Goal: Transaction & Acquisition: Purchase product/service

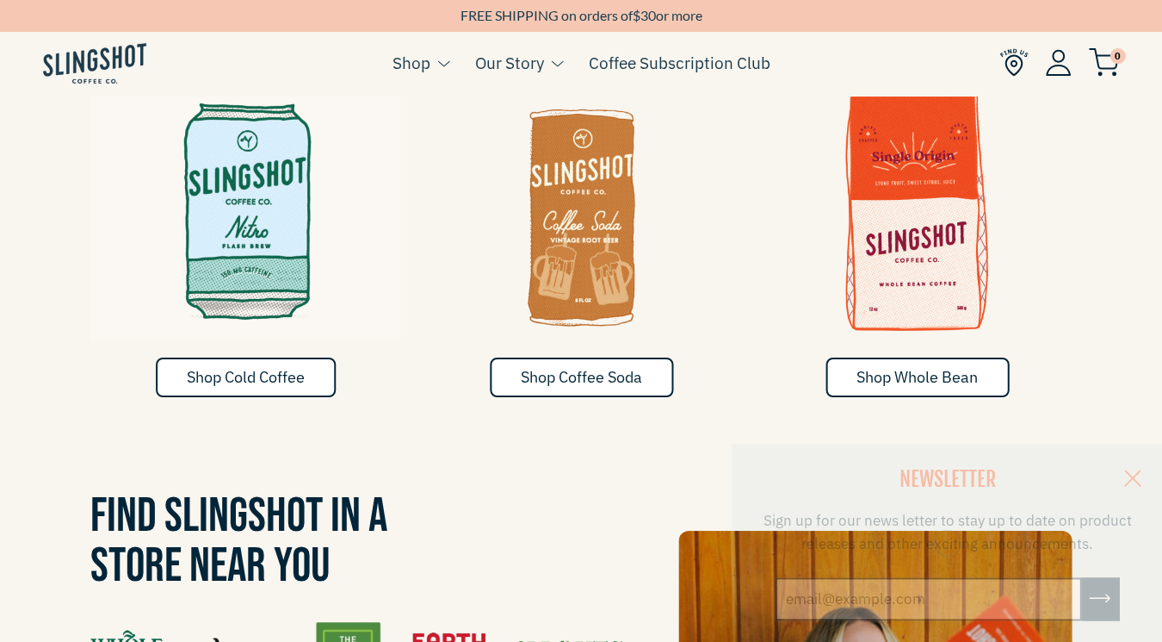
scroll to position [728, 0]
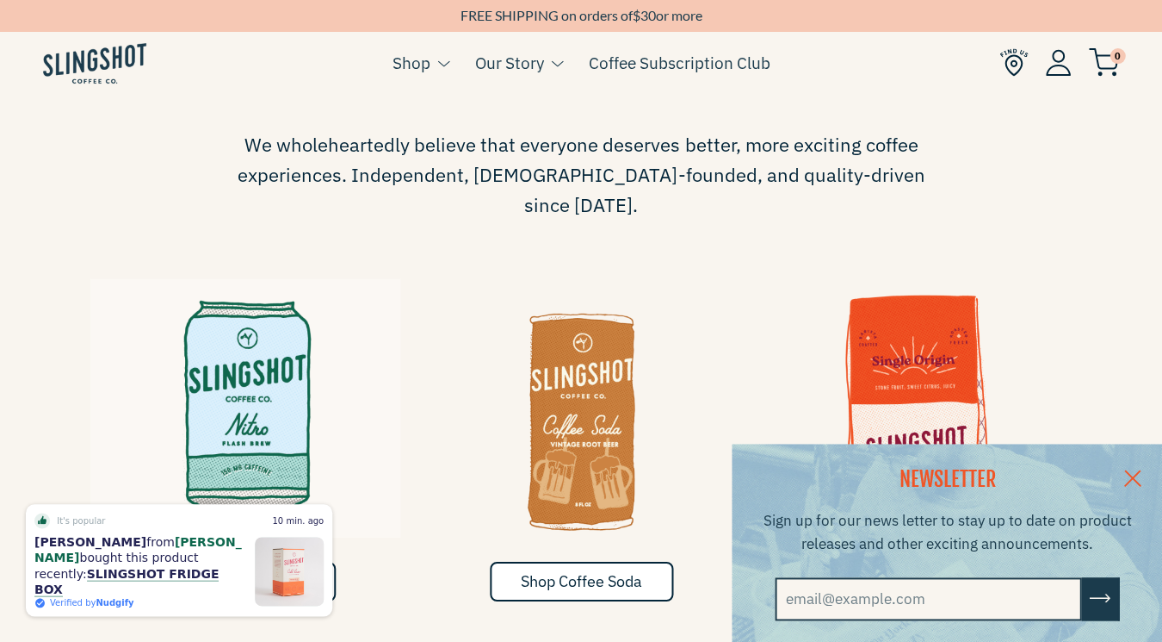
click at [217, 381] on img at bounding box center [245, 408] width 310 height 258
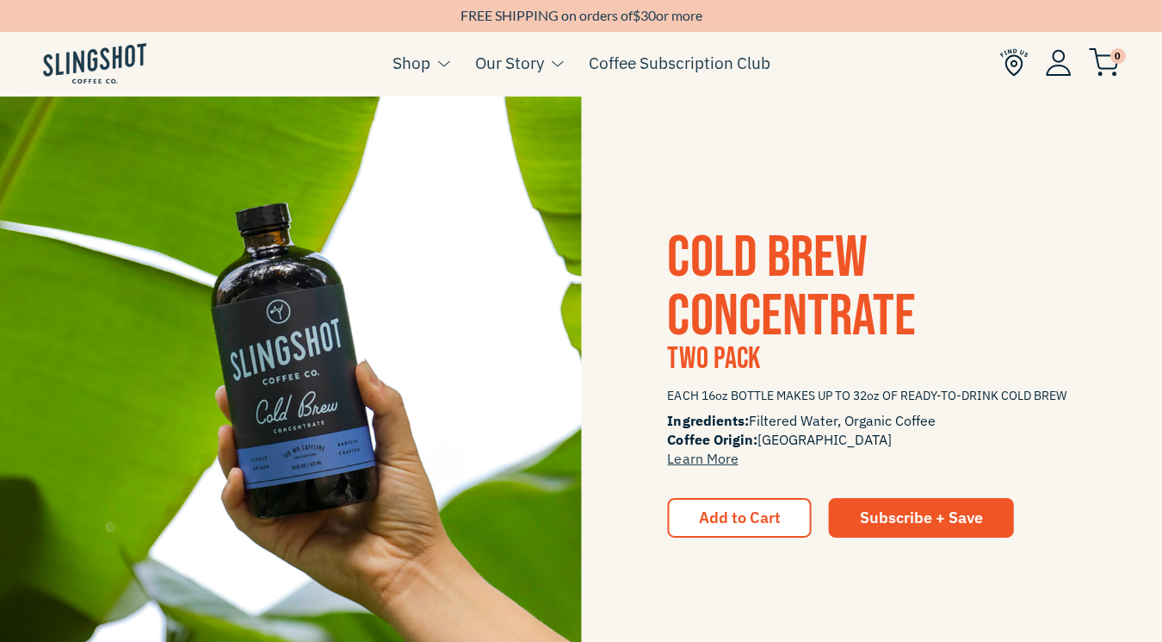
scroll to position [2015, 0]
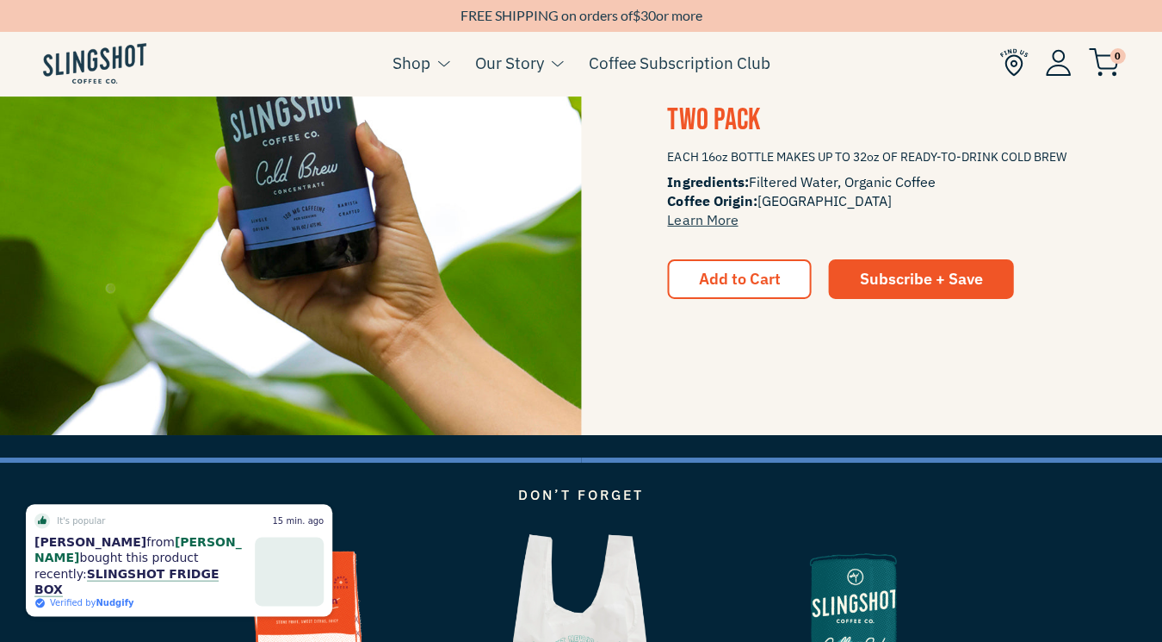
scroll to position [2299, 0]
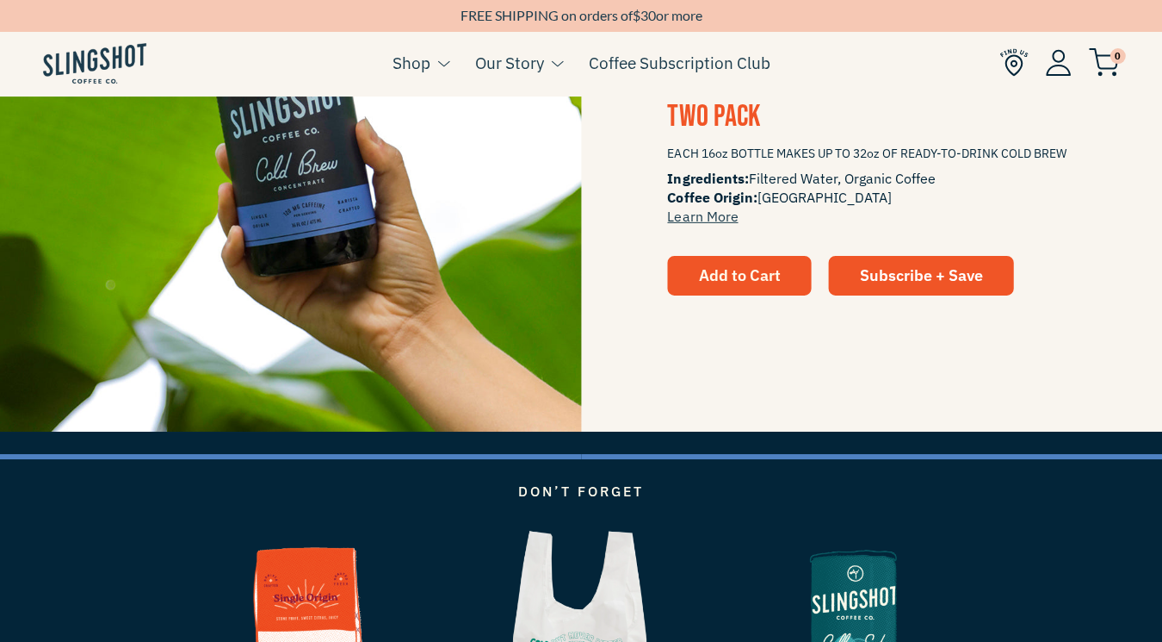
click at [733, 271] on span "Add to Cart" at bounding box center [739, 275] width 82 height 20
click at [754, 279] on span "Add to Cart" at bounding box center [739, 275] width 82 height 20
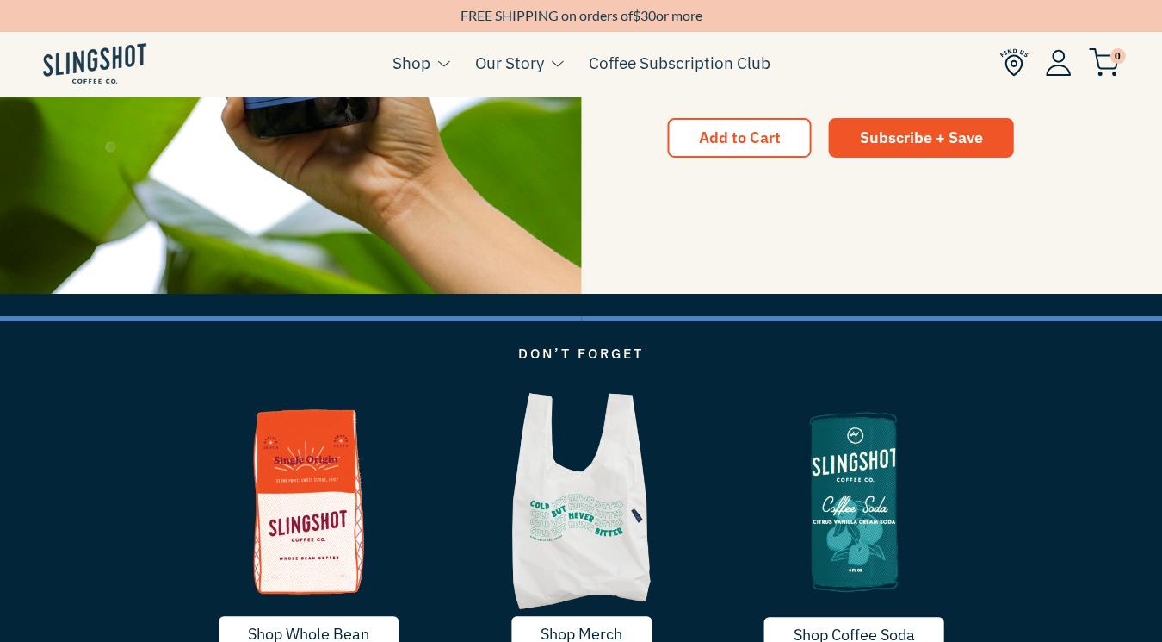
scroll to position [1988, 0]
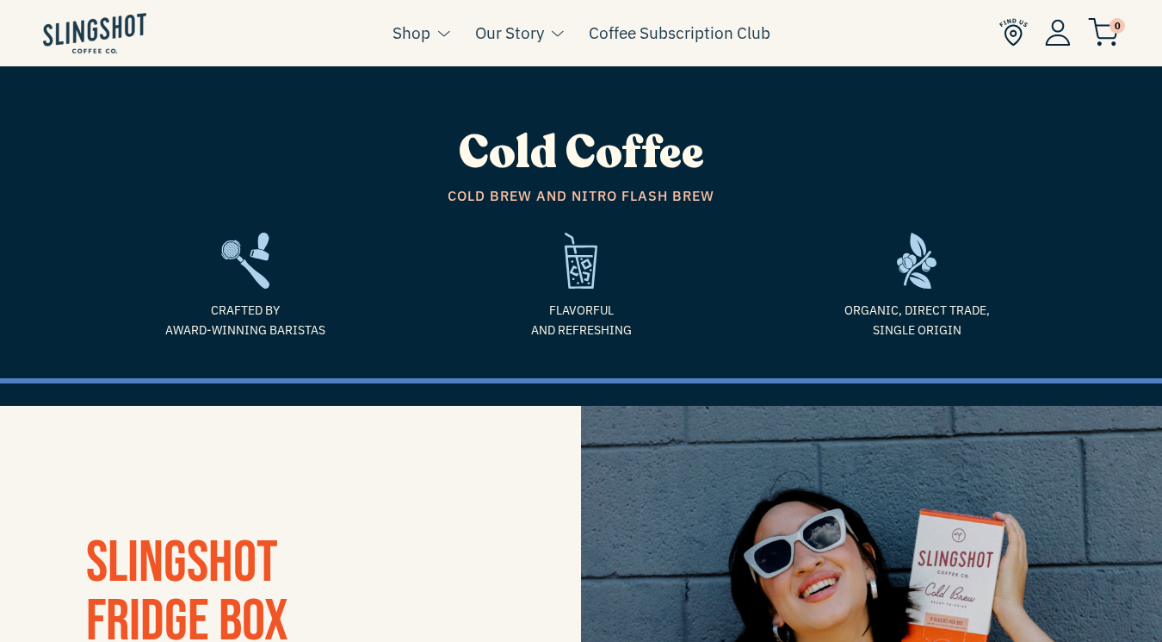
scroll to position [1989, 0]
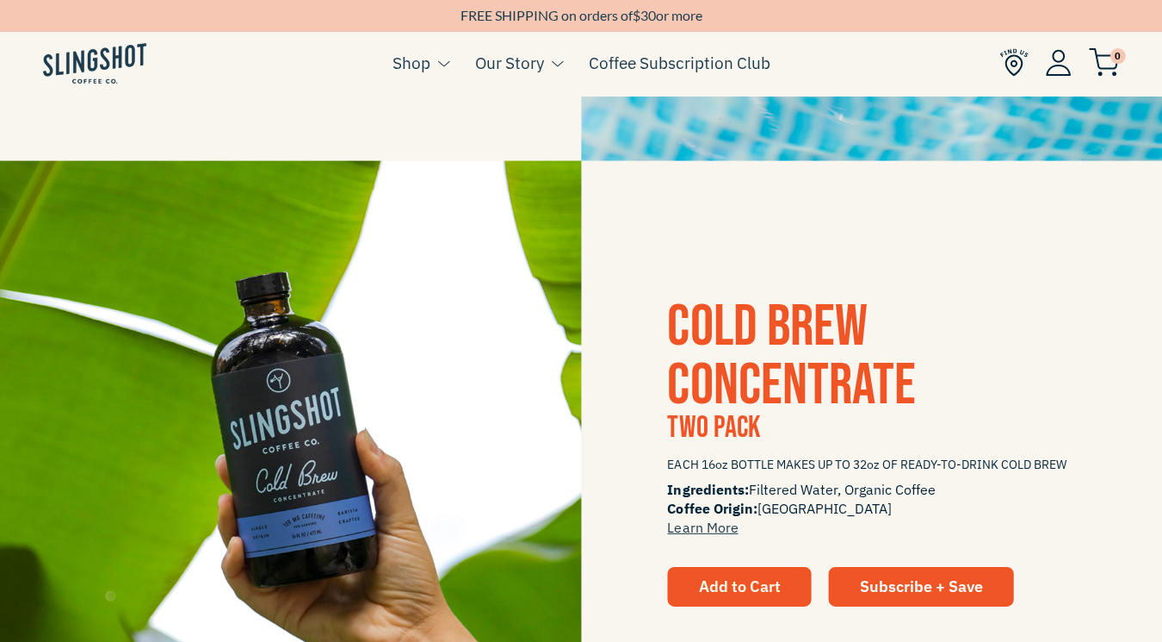
click at [739, 580] on span "Add to Cart" at bounding box center [739, 585] width 82 height 20
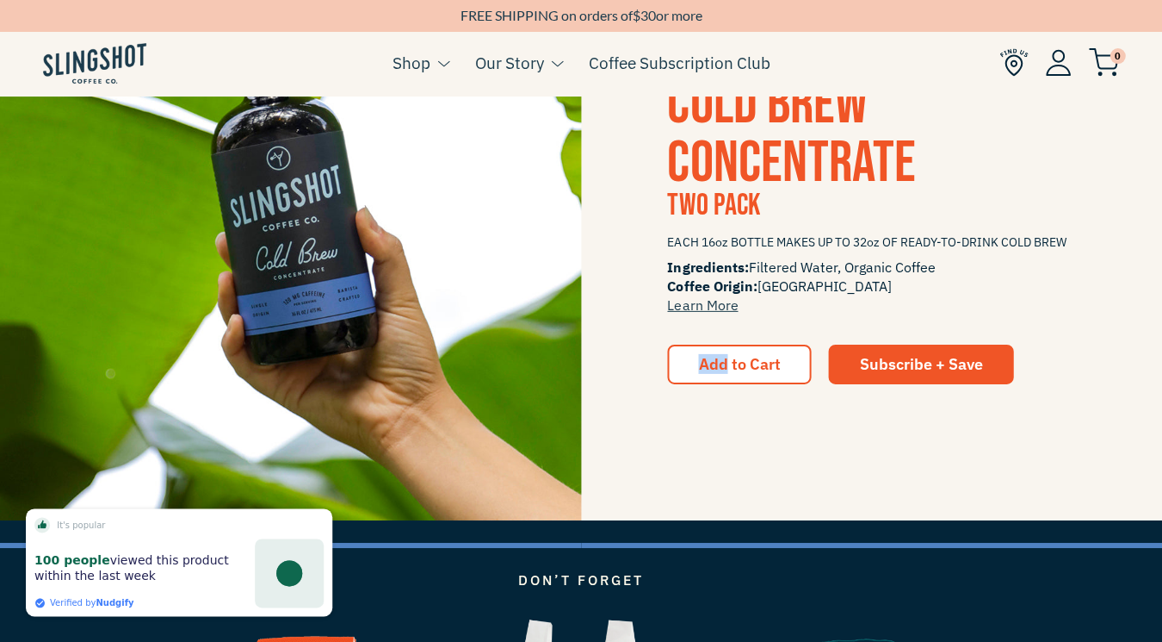
scroll to position [2399, 0]
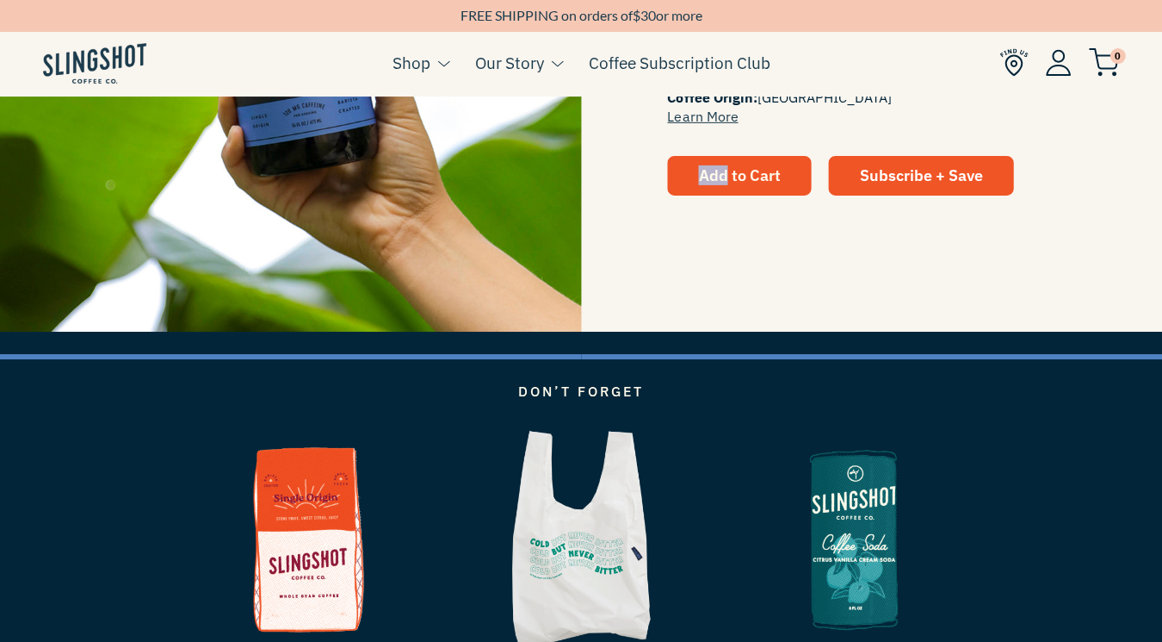
click at [715, 175] on span "Add to Cart" at bounding box center [739, 175] width 82 height 20
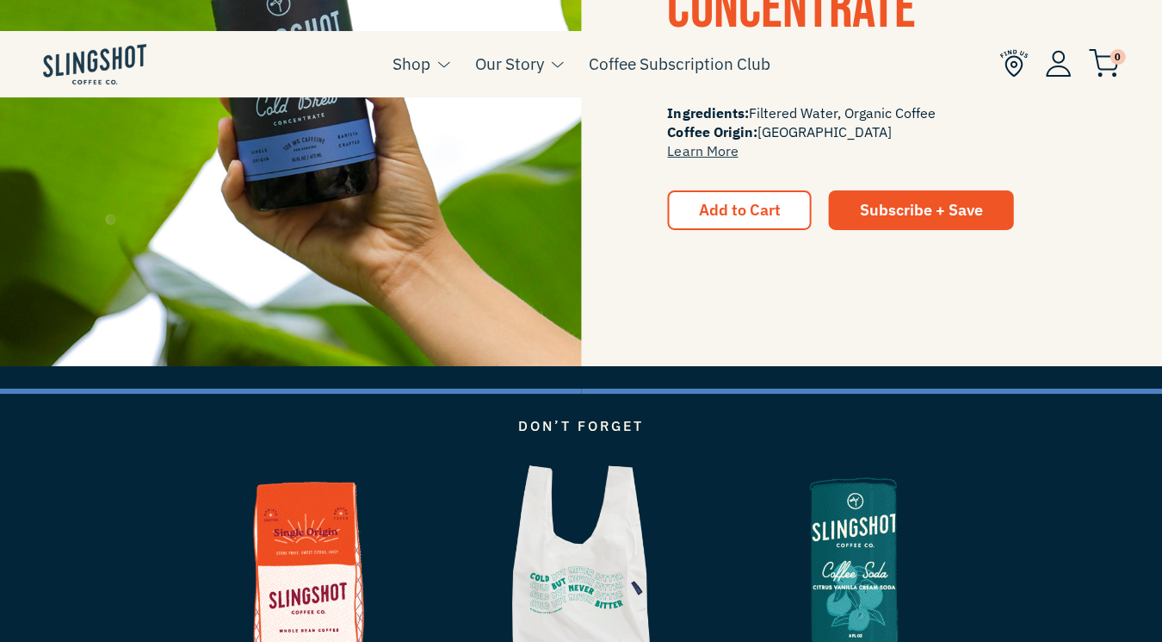
scroll to position [2179, 0]
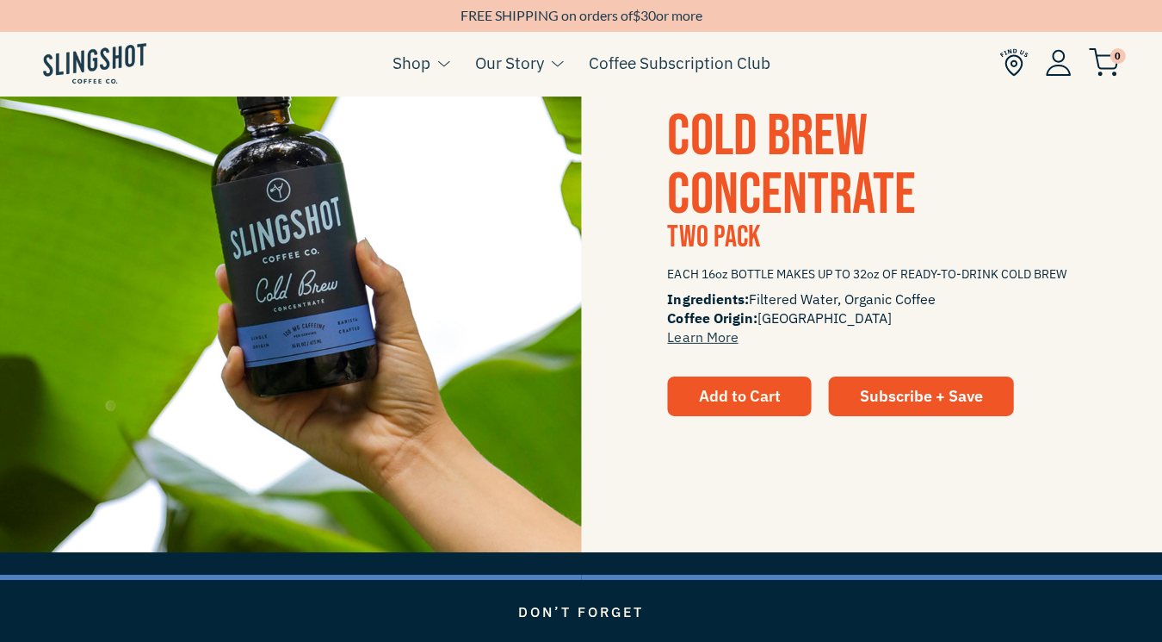
click at [705, 396] on span "Add to Cart" at bounding box center [739, 396] width 82 height 20
click at [1120, 64] on ul "Cart ( 0 ) Shop Coffee Cold Coffee Chilled Espresso Coffee Soda Whole Bean Merch" at bounding box center [581, 63] width 1162 height 66
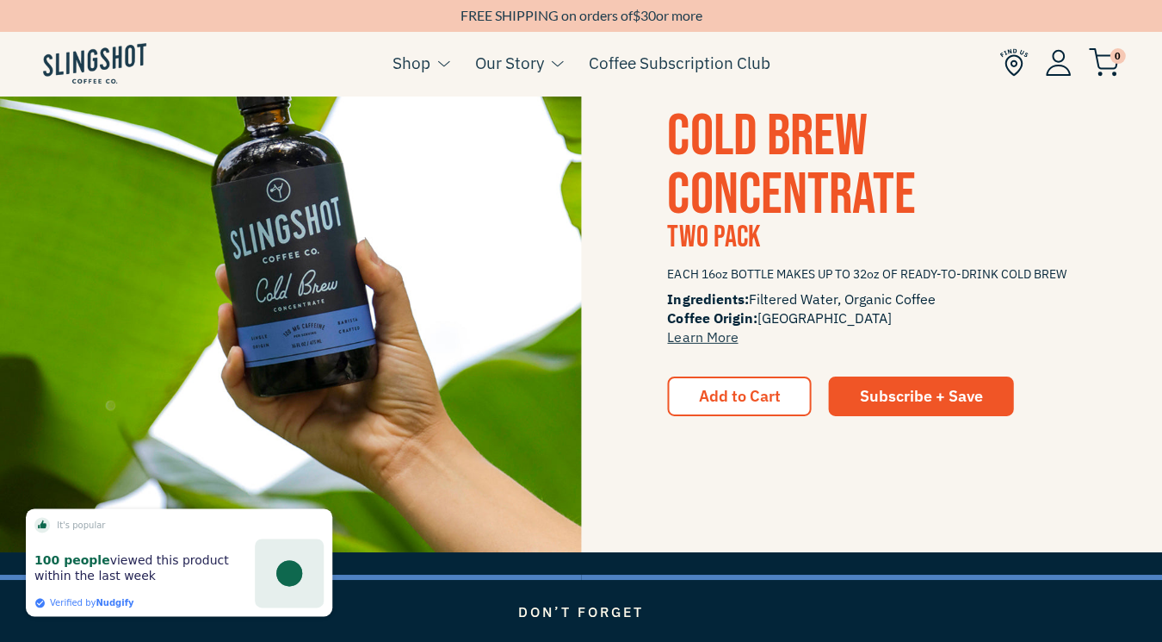
click at [1112, 60] on span "0" at bounding box center [1117, 55] width 15 height 15
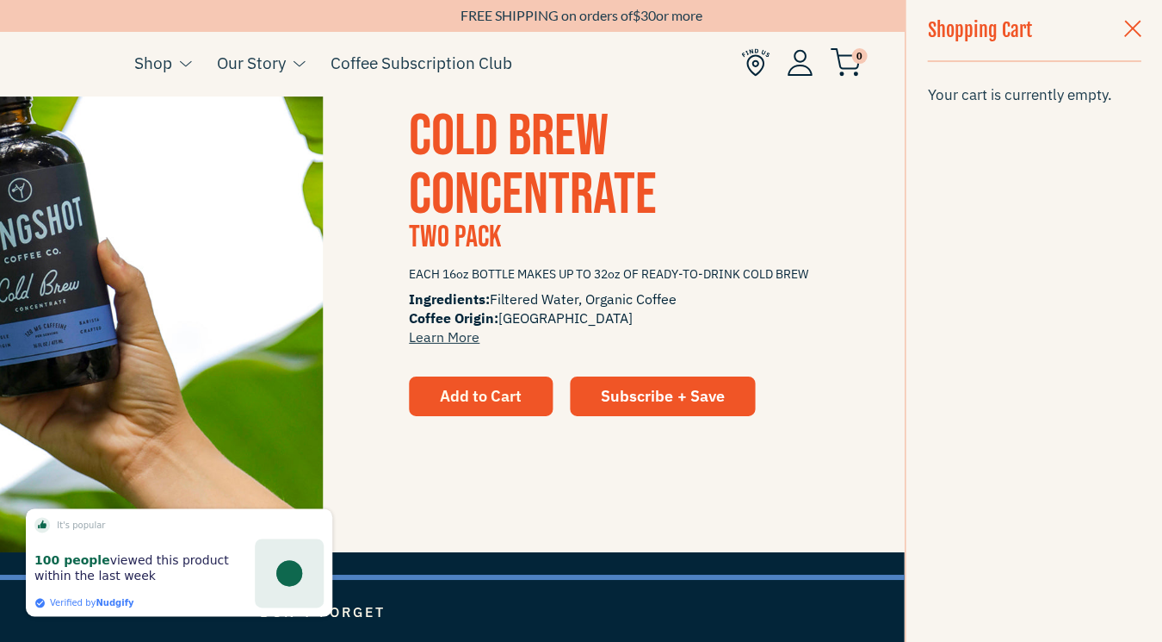
click at [462, 402] on span "Add to Cart" at bounding box center [481, 396] width 82 height 20
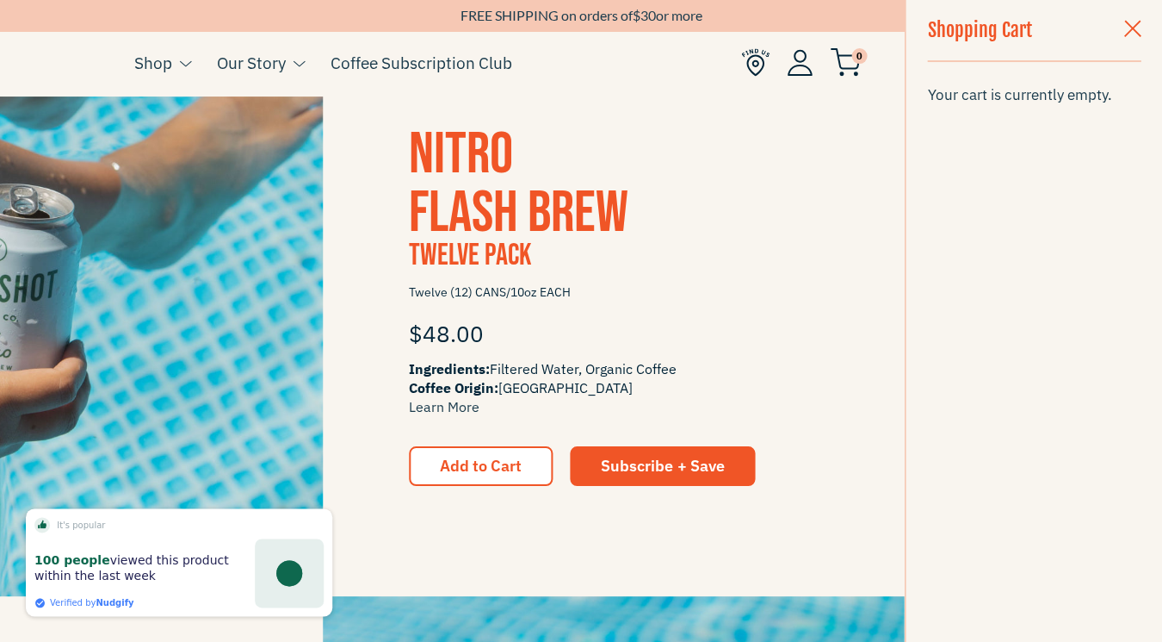
scroll to position [1058, 0]
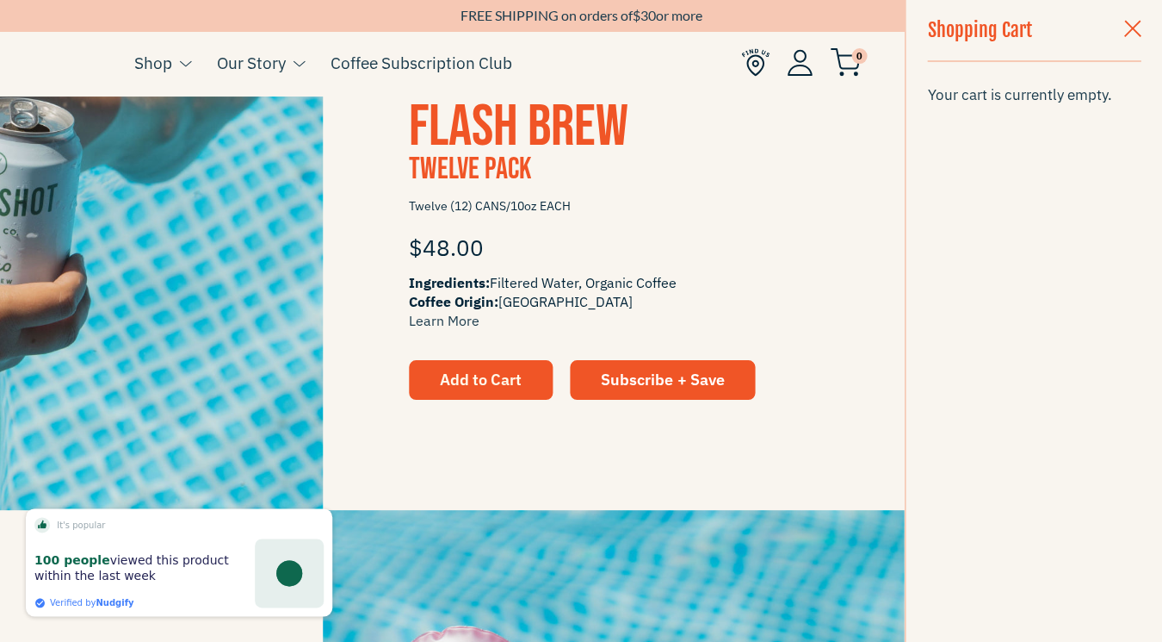
click at [471, 383] on span "Add to Cart" at bounding box center [481, 379] width 82 height 20
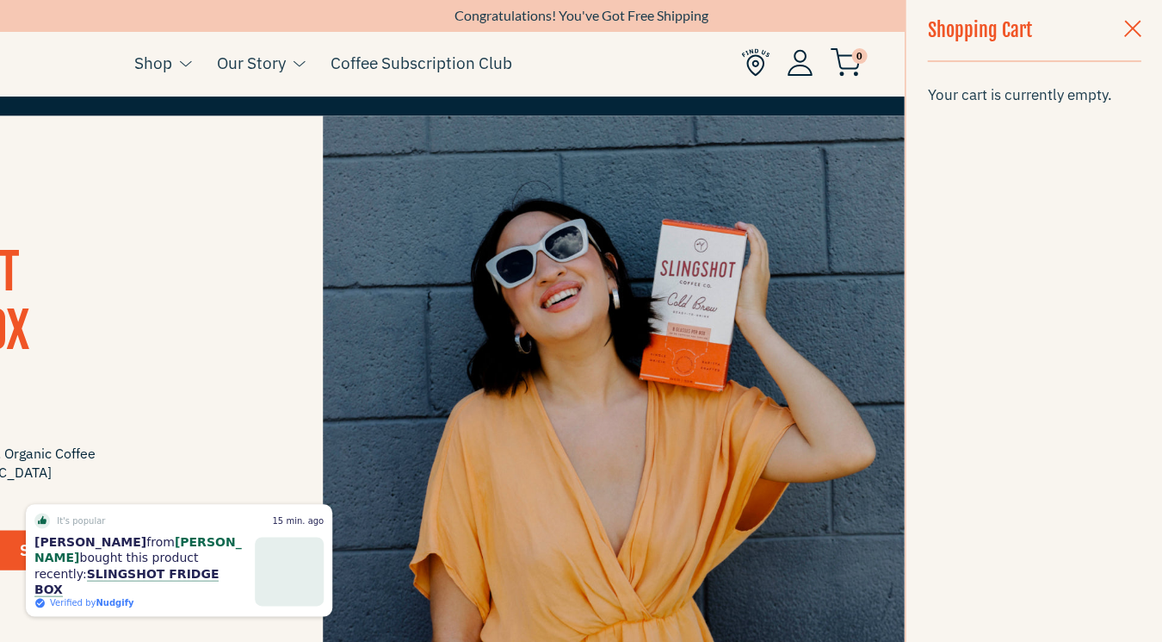
scroll to position [290, 0]
drag, startPoint x: 0, startPoint y: 183, endPoint x: 358, endPoint y: 9, distance: 398.6
click at [0, 171] on div "Slingshot Fridge Box 64oz, READY-TO-DRINK $17.00 Ingredients: Filtered Water, O…" at bounding box center [323, 405] width 1162 height 581
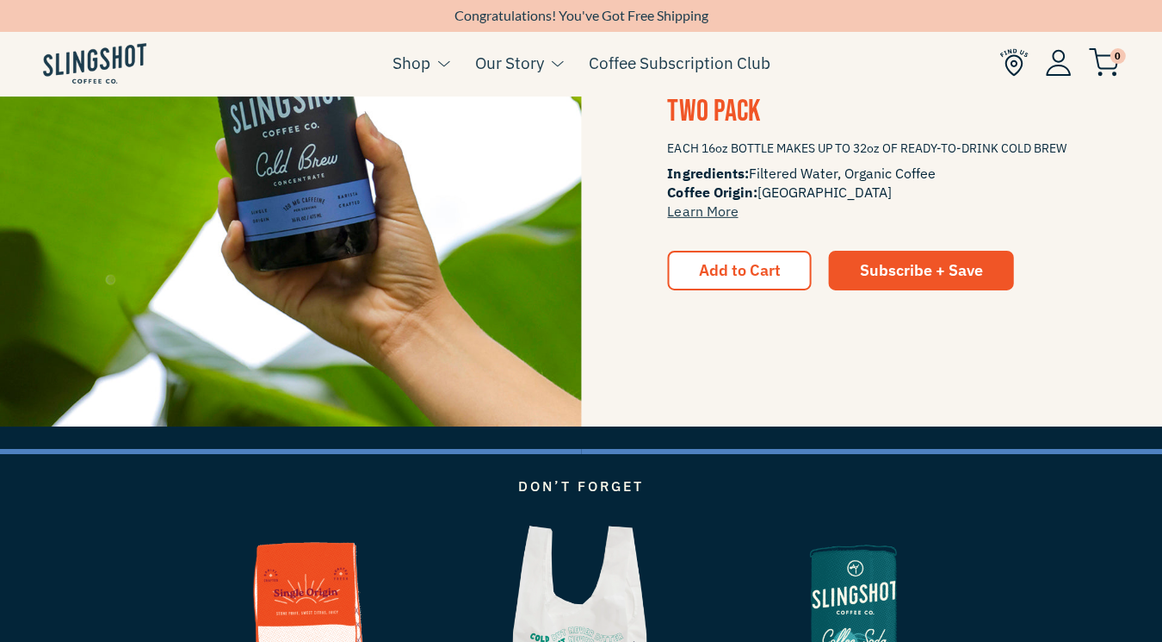
scroll to position [2024, 0]
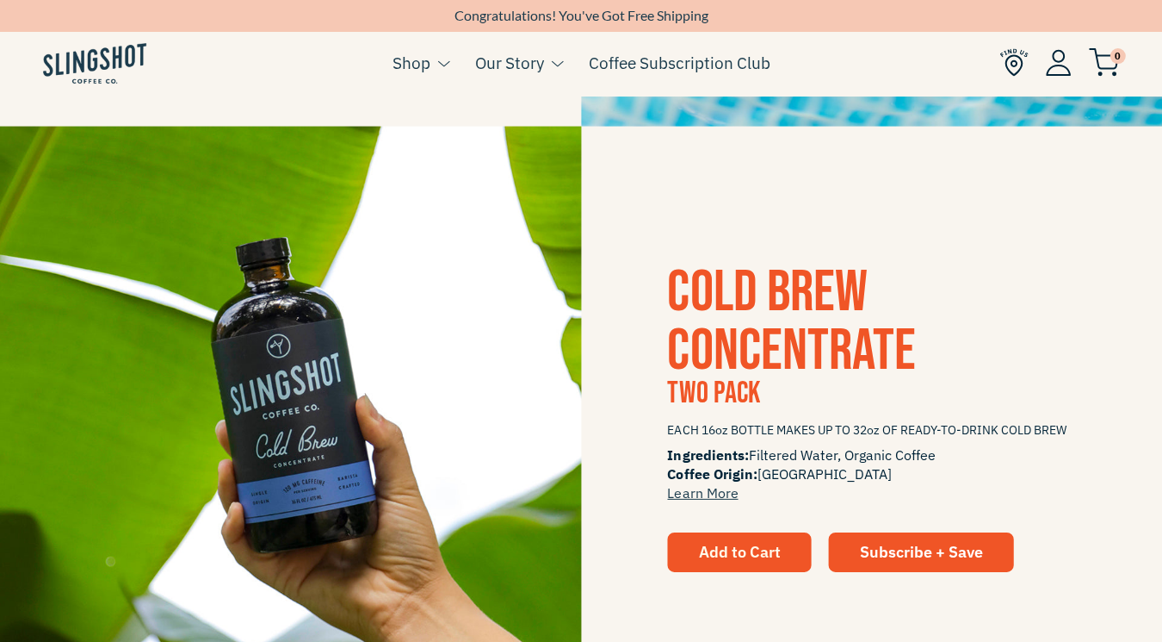
click at [744, 549] on span "Add to Cart" at bounding box center [739, 551] width 82 height 20
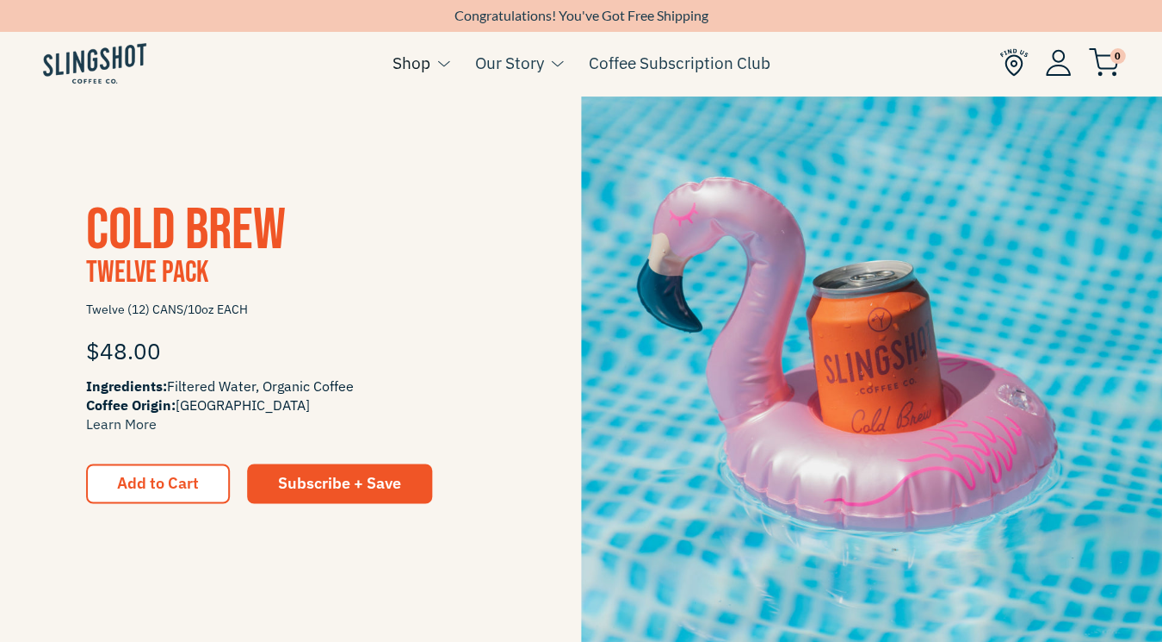
scroll to position [924, 0]
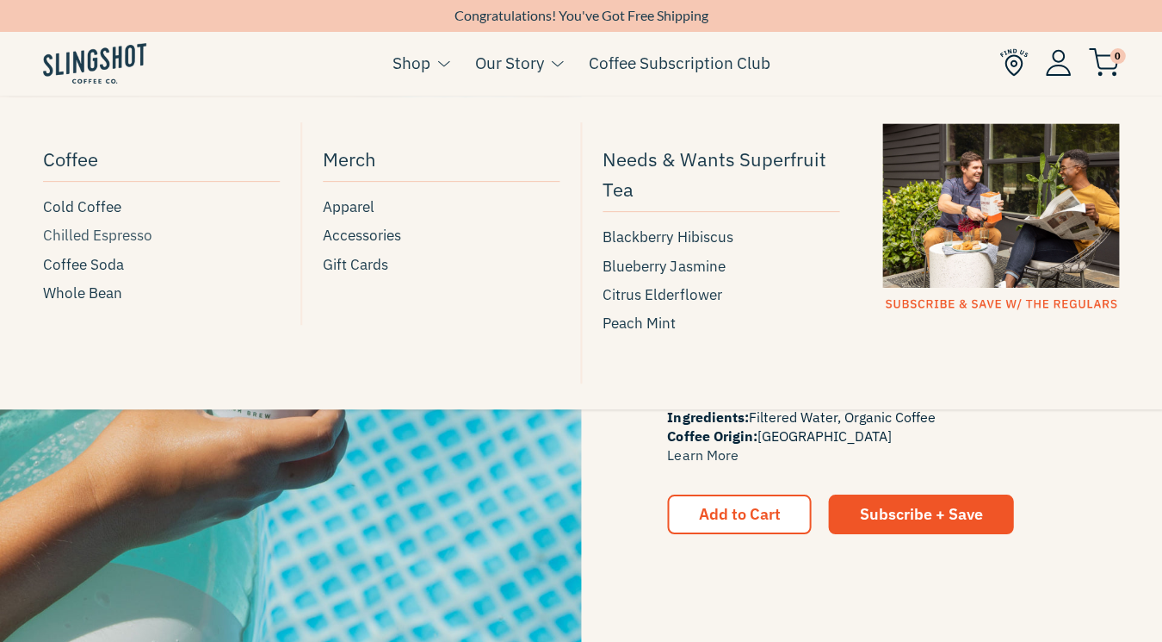
click at [98, 229] on span "Chilled Espresso" at bounding box center [97, 235] width 109 height 23
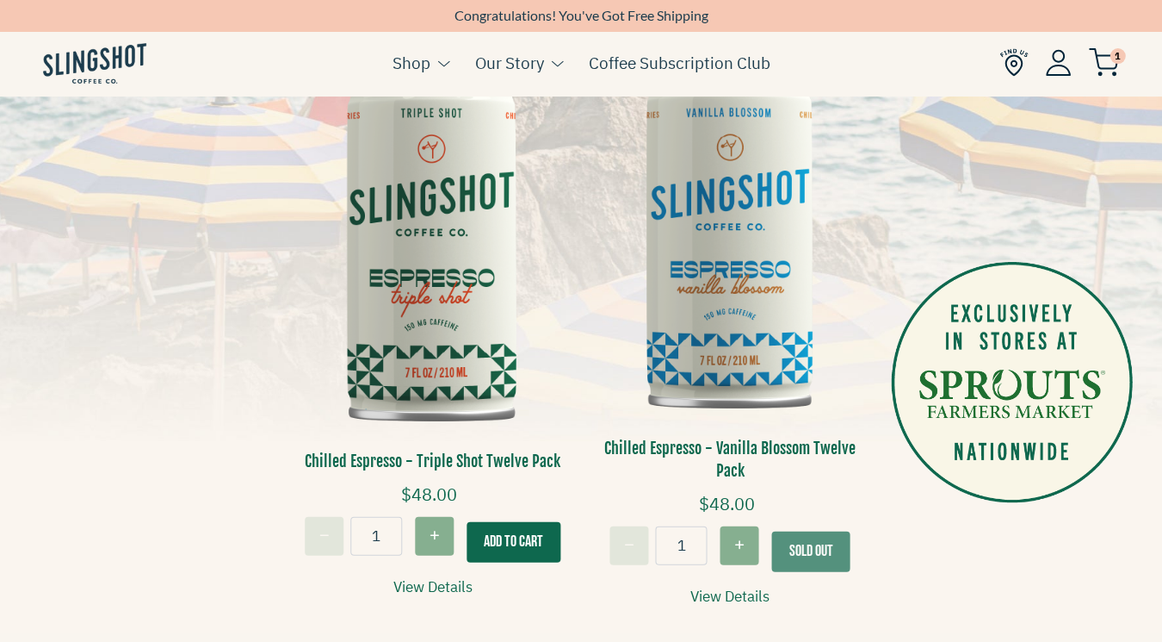
scroll to position [319, 0]
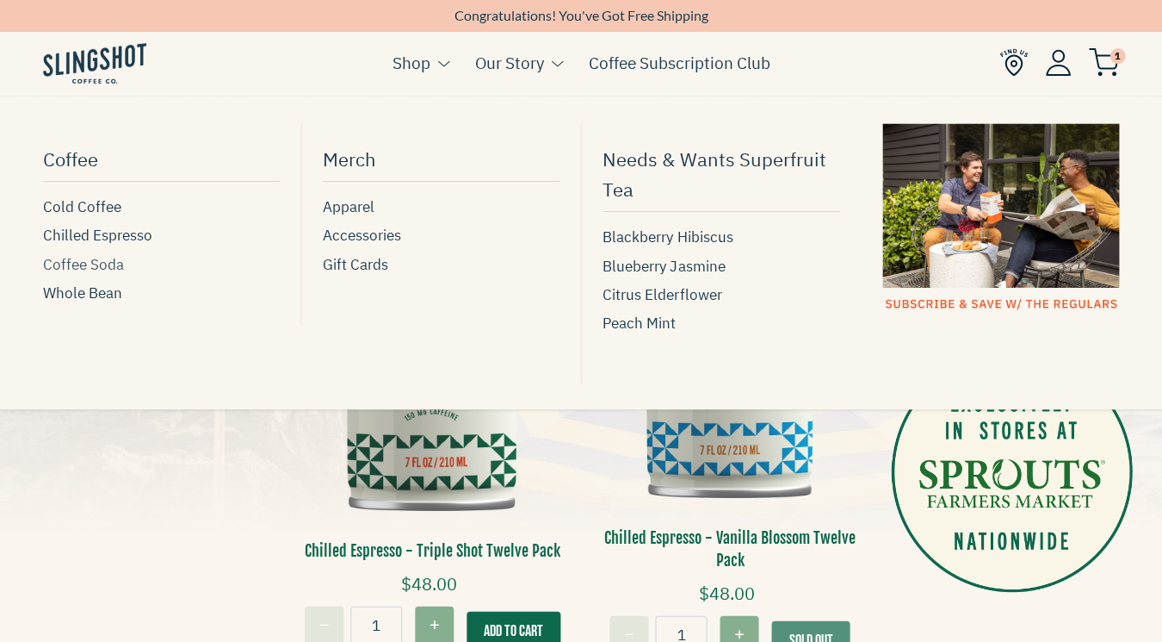
click at [101, 260] on span "Coffee Soda" at bounding box center [83, 264] width 81 height 23
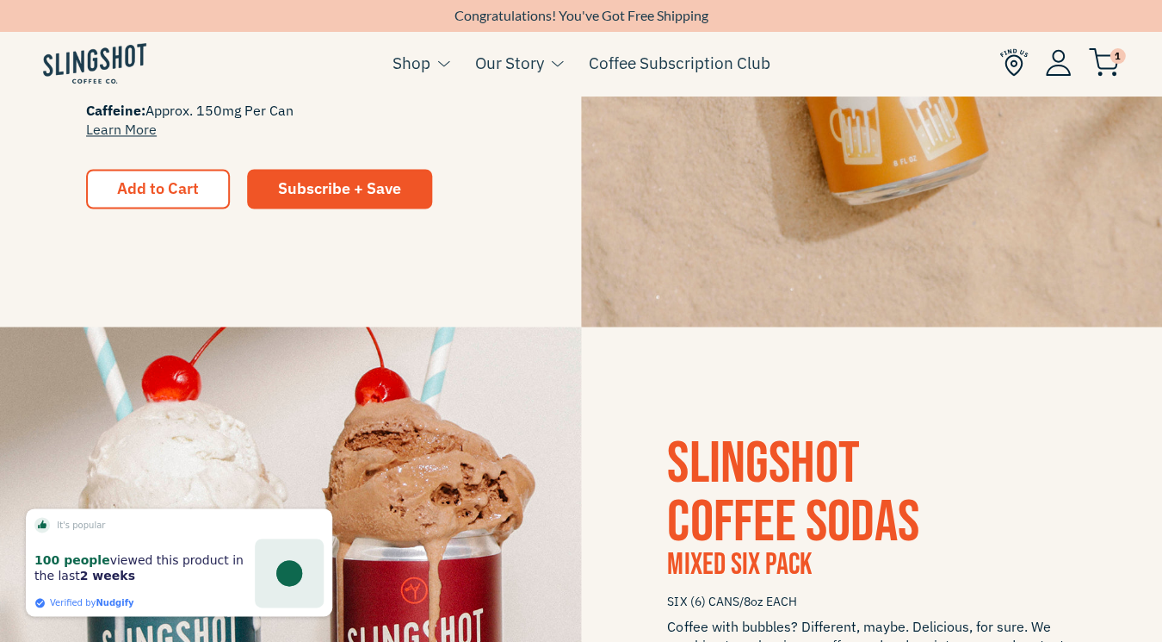
scroll to position [1798, 0]
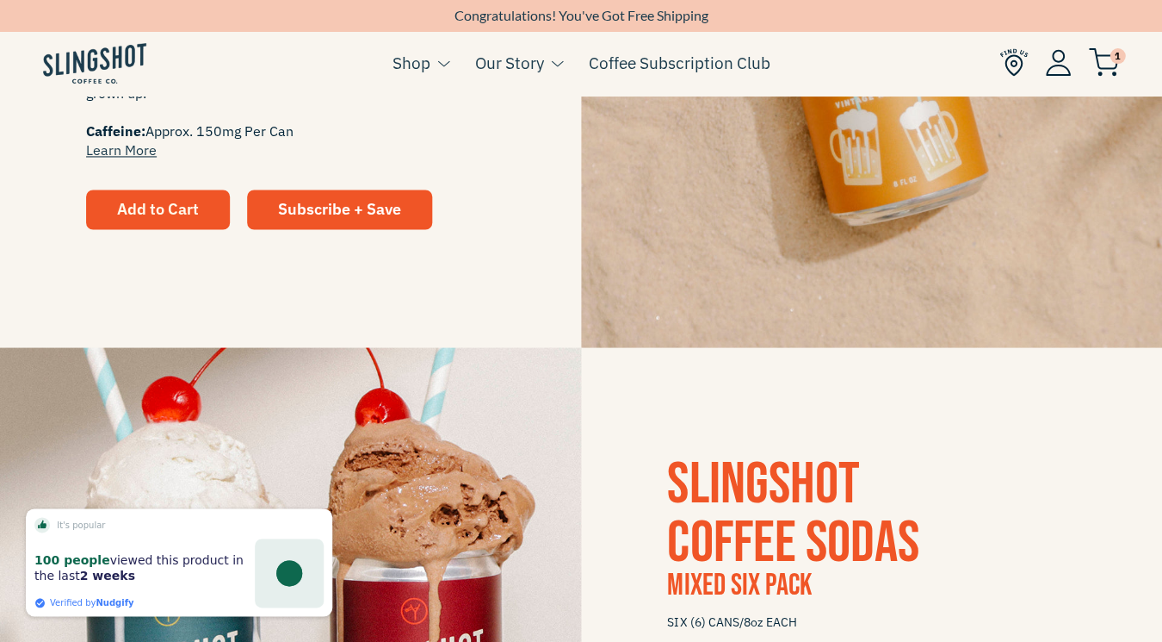
click at [202, 204] on button "Add to Cart" at bounding box center [158, 209] width 144 height 40
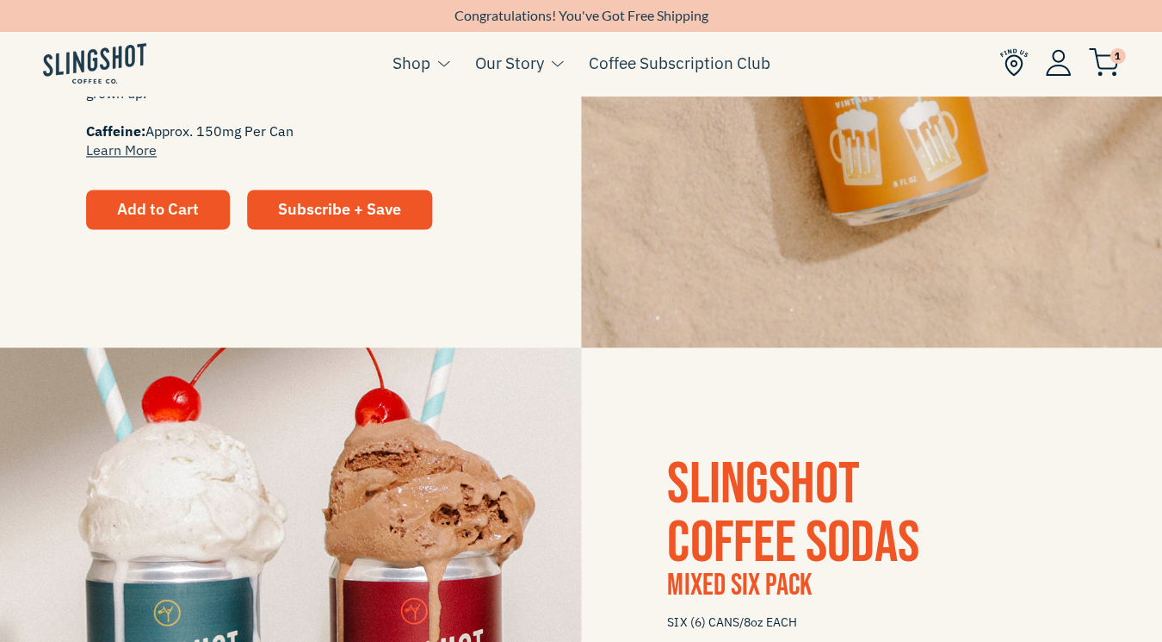
click at [158, 207] on span "Add to Cart" at bounding box center [158, 209] width 82 height 20
click at [175, 214] on span "Add to Cart" at bounding box center [158, 209] width 82 height 20
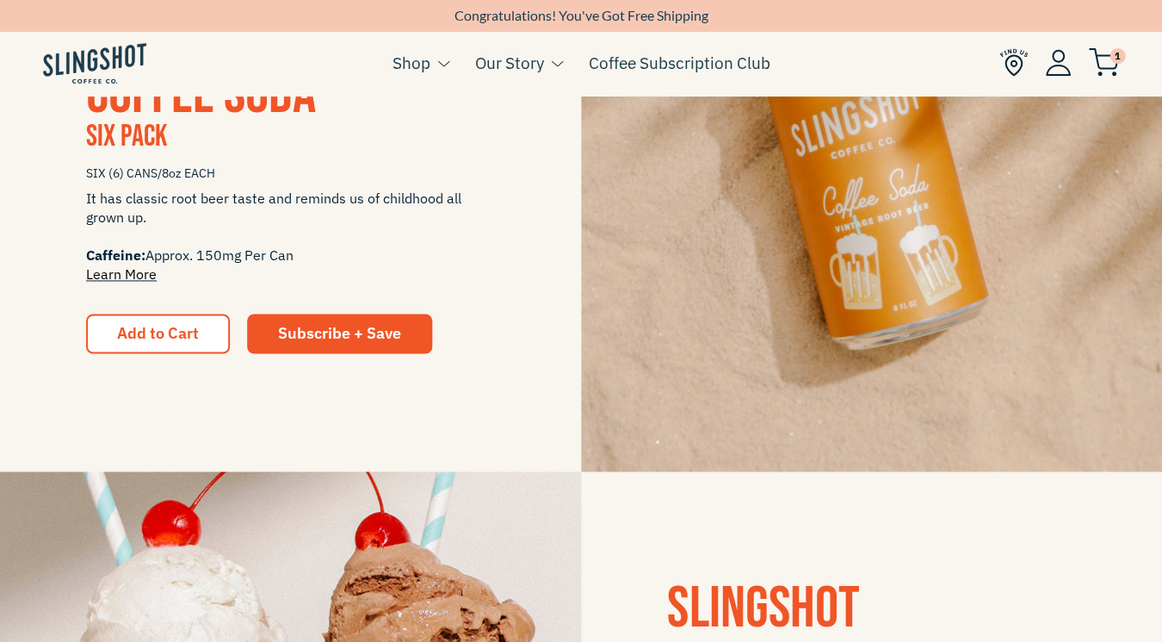
click at [133, 261] on span "Caffeine:" at bounding box center [115, 254] width 59 height 17
click at [134, 270] on link "Learn More" at bounding box center [121, 273] width 71 height 17
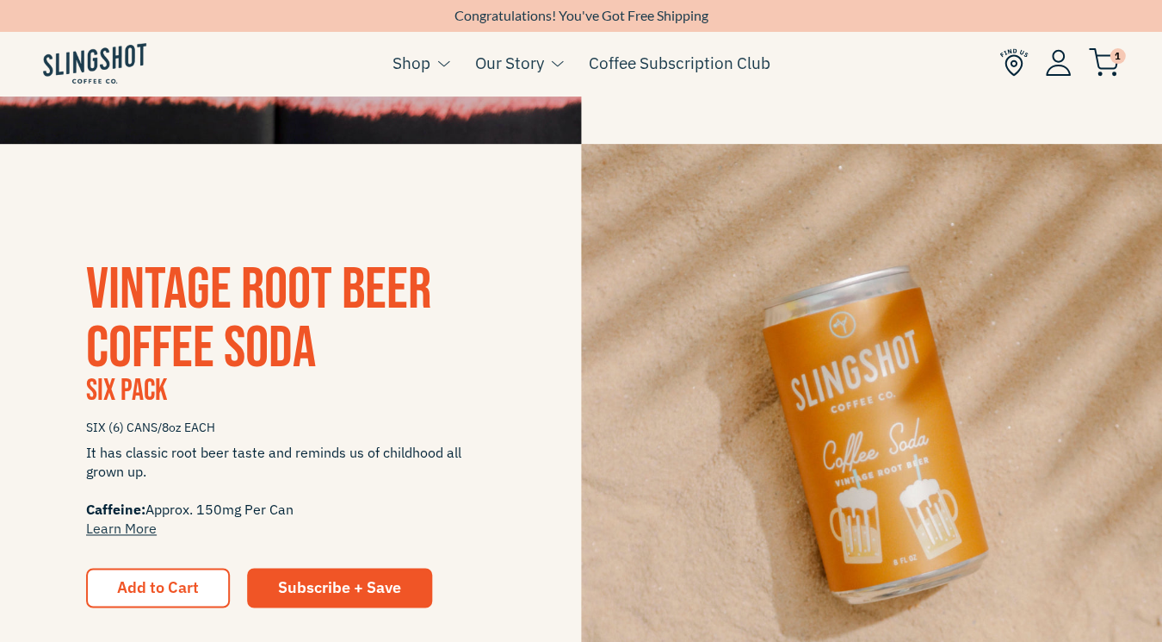
scroll to position [1176, 0]
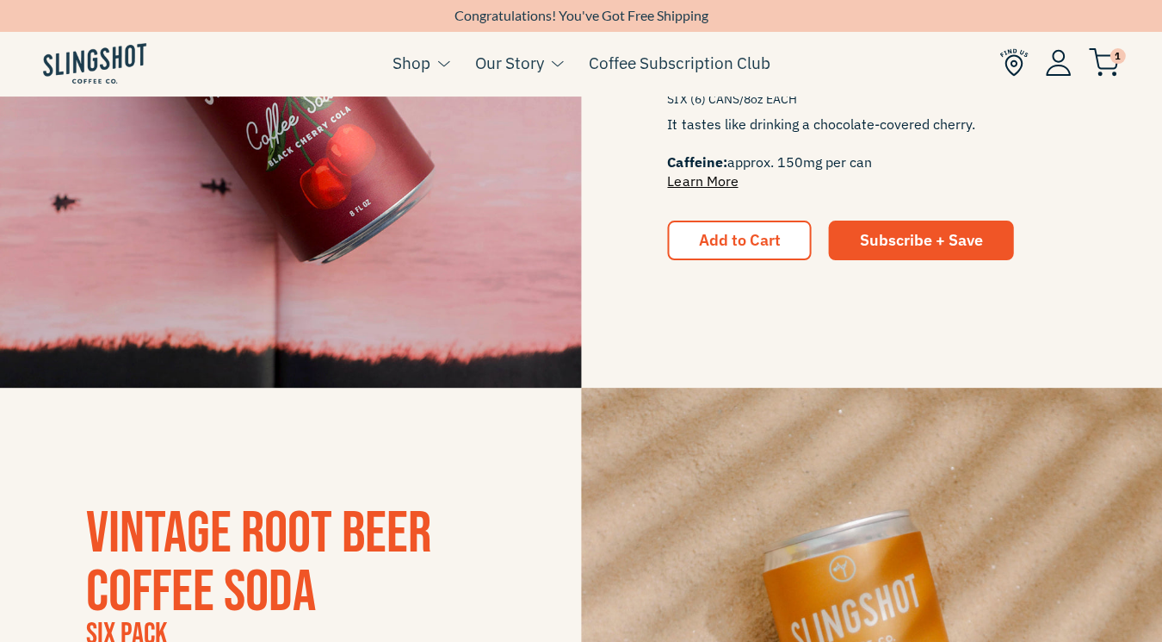
click at [704, 176] on link "Learn More" at bounding box center [702, 180] width 71 height 17
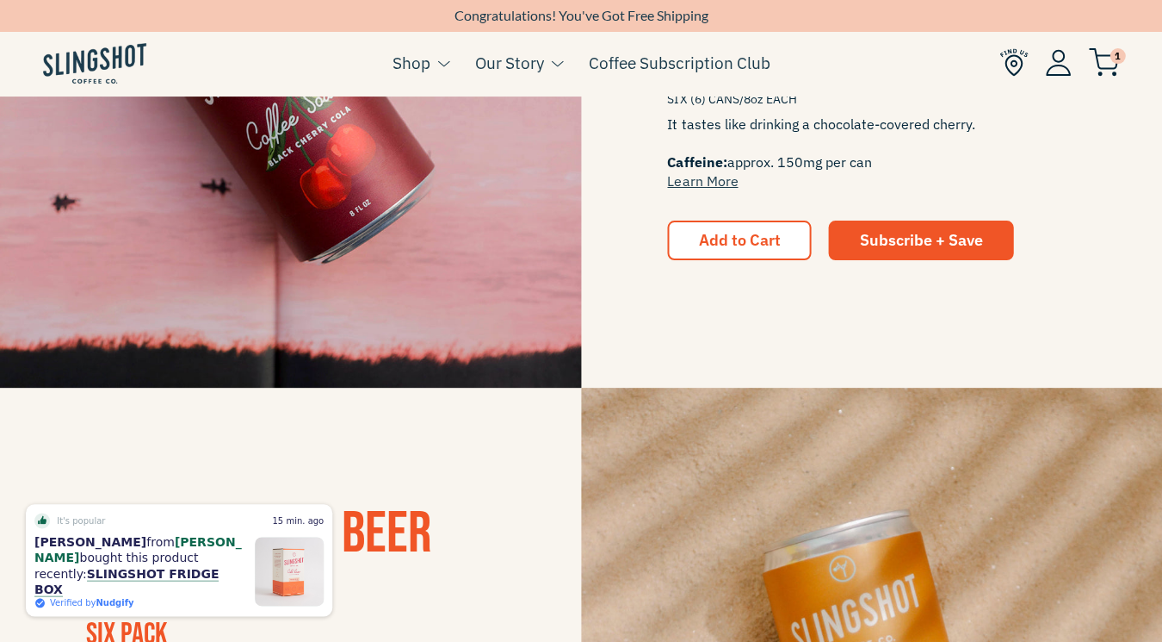
scroll to position [1587, 0]
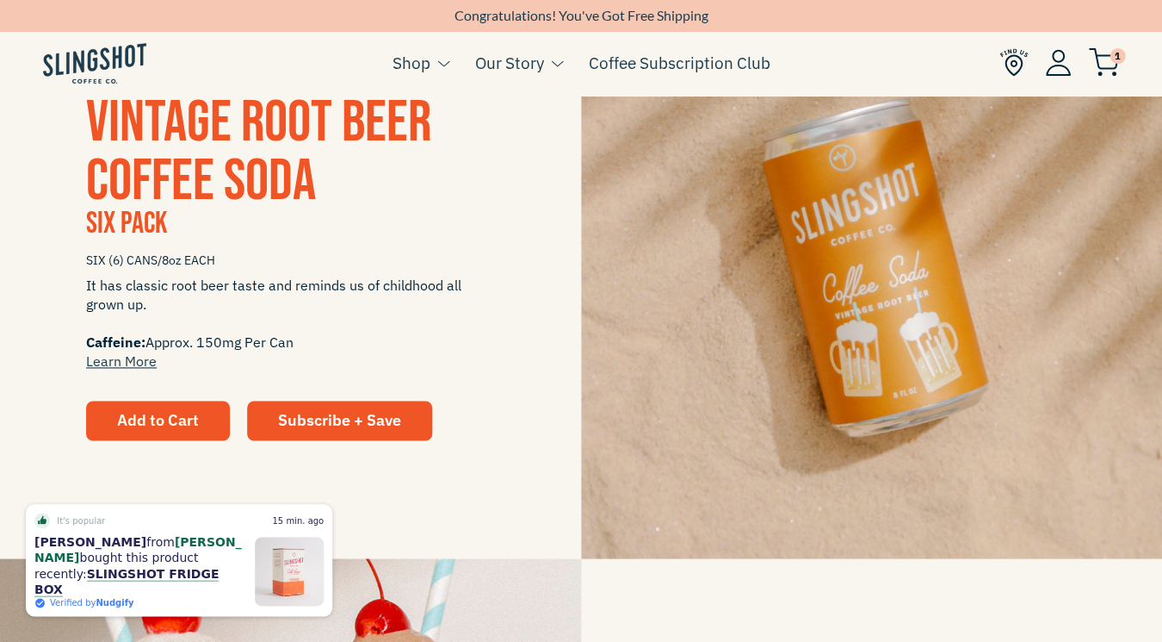
click at [175, 415] on span "Add to Cart" at bounding box center [158, 420] width 82 height 20
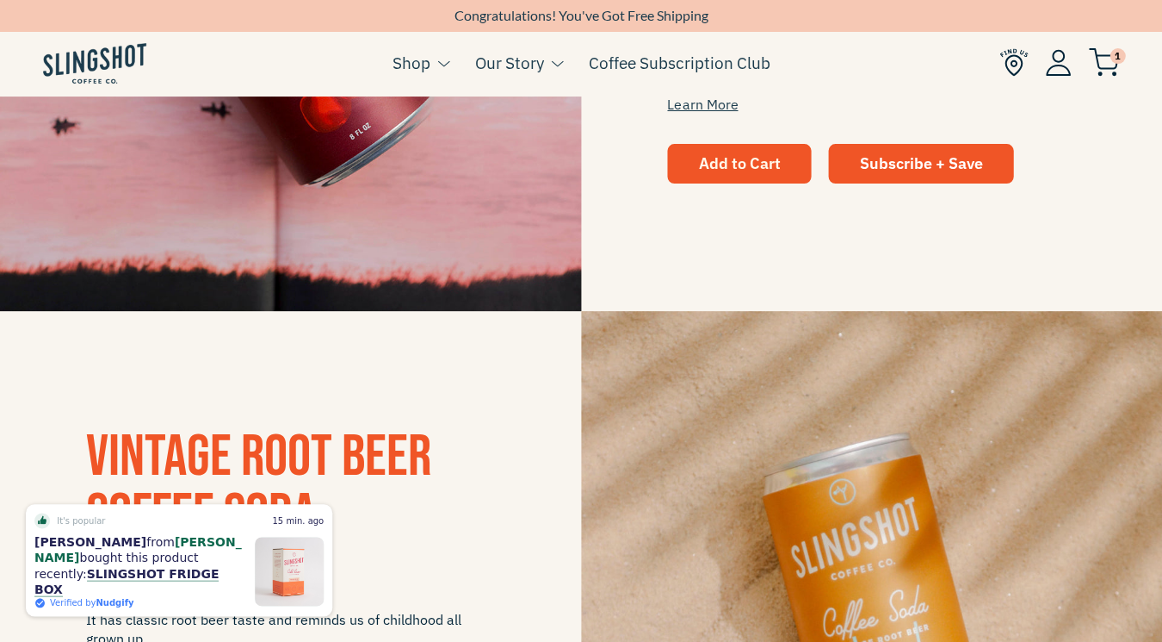
scroll to position [1222, 0]
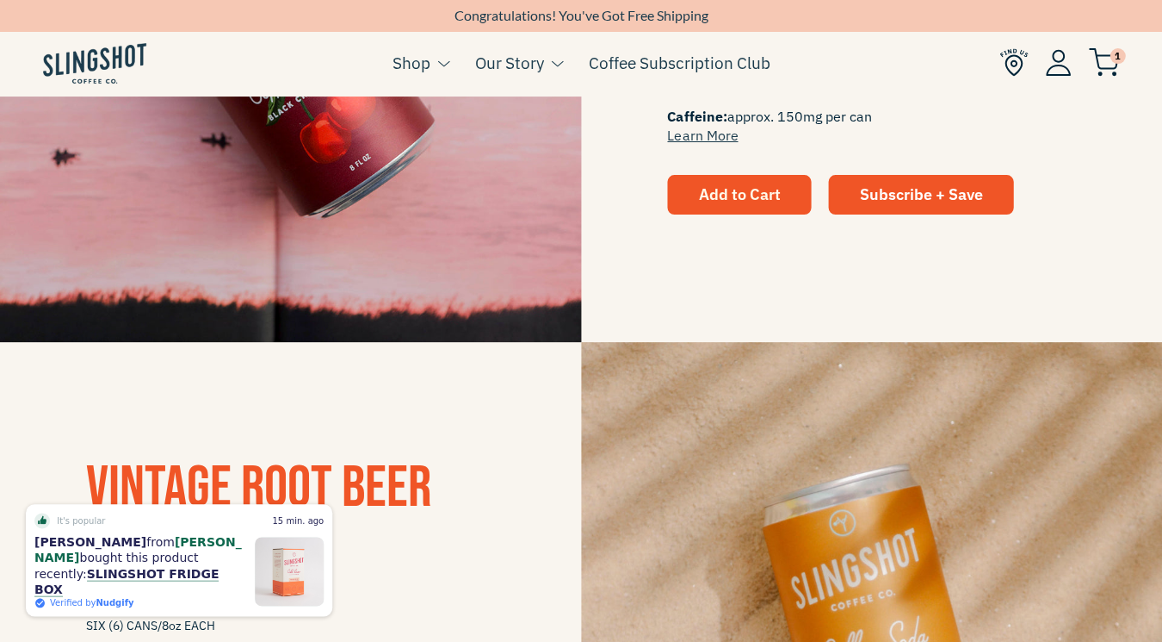
click at [731, 195] on span "Add to Cart" at bounding box center [739, 194] width 82 height 20
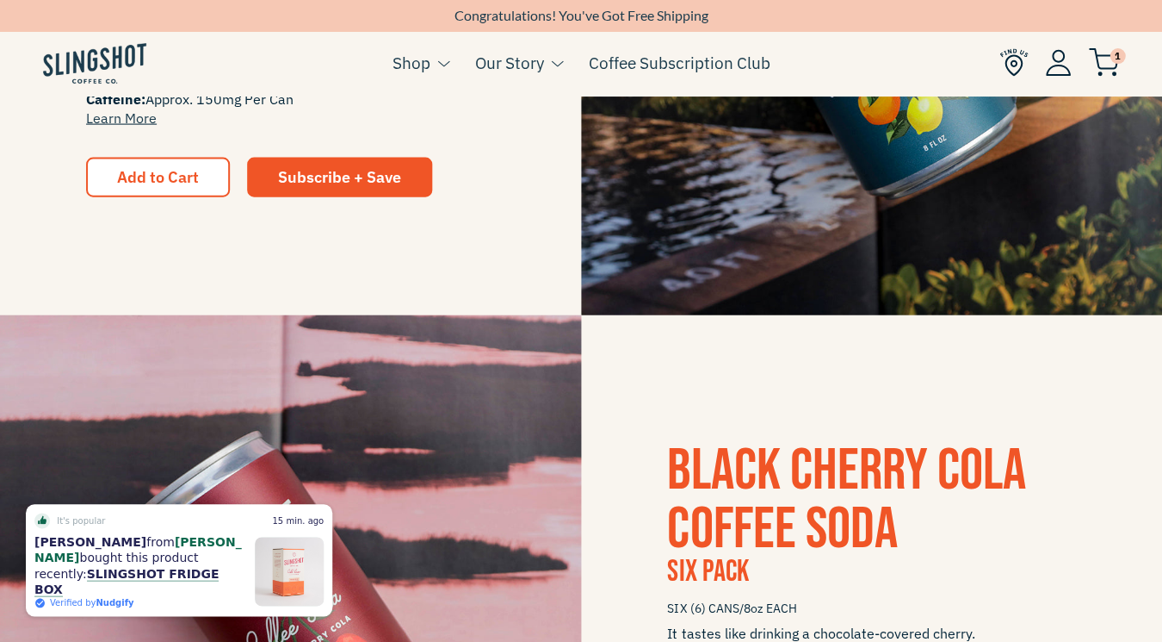
scroll to position [567, 0]
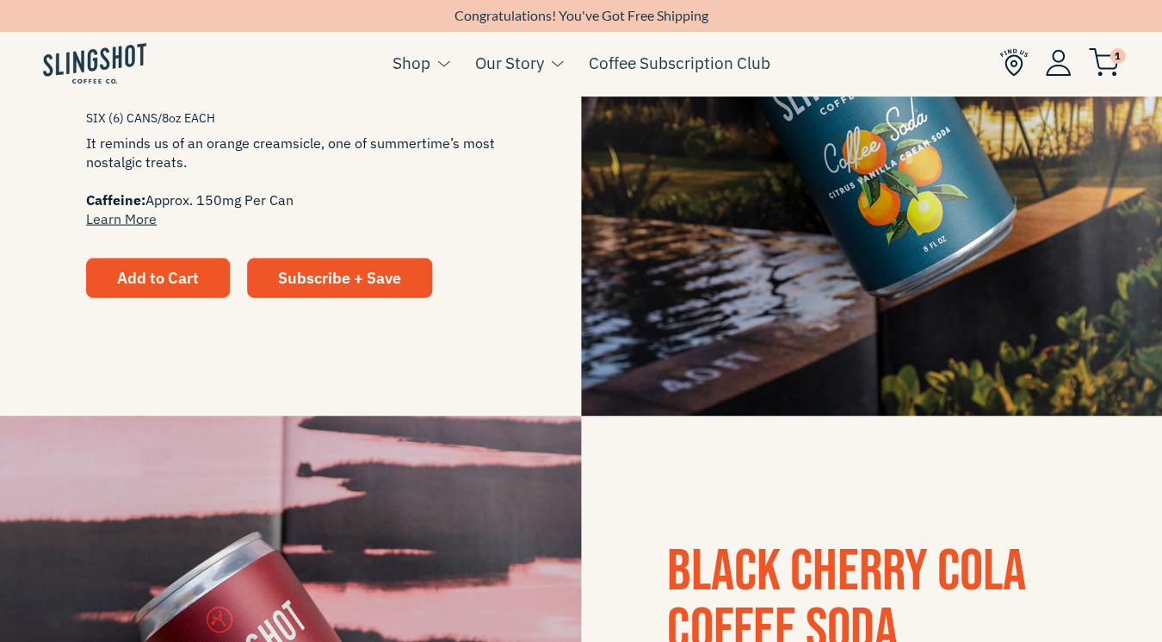
click at [152, 267] on span "Add to Cart" at bounding box center [158, 277] width 82 height 20
click at [160, 281] on span "Add to Cart" at bounding box center [158, 277] width 82 height 20
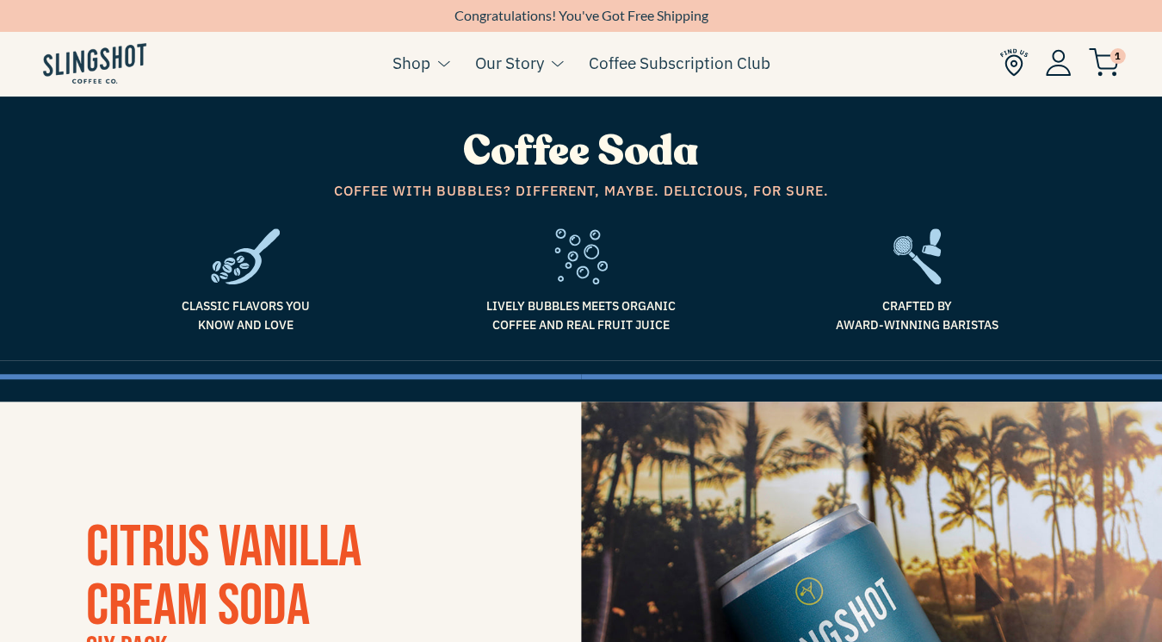
scroll to position [0, 0]
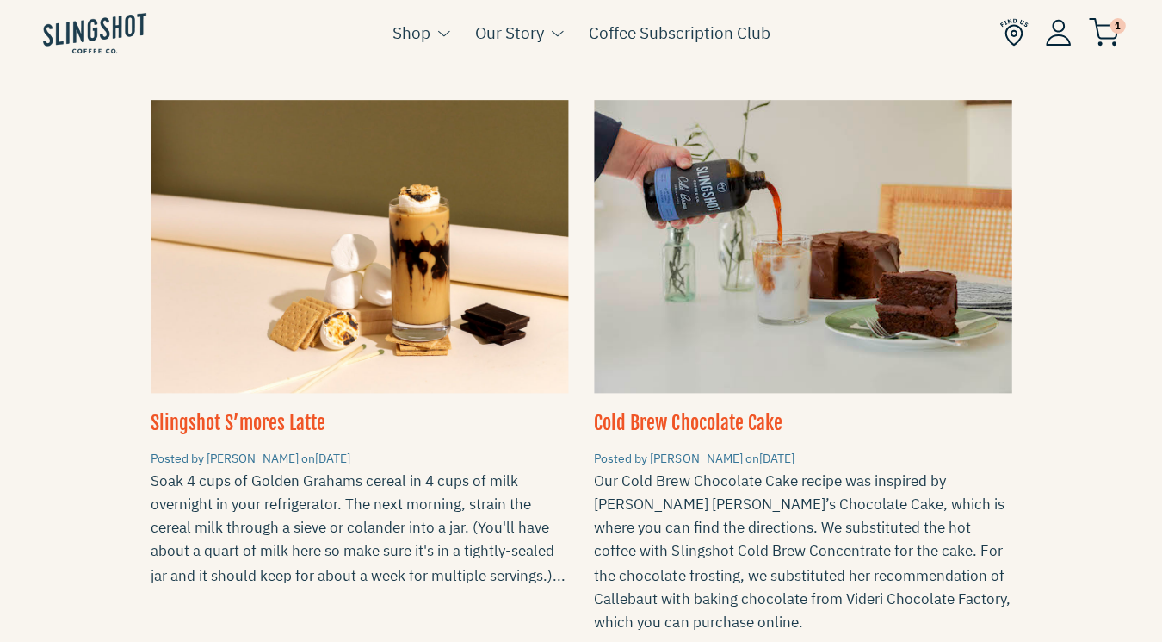
scroll to position [102, 0]
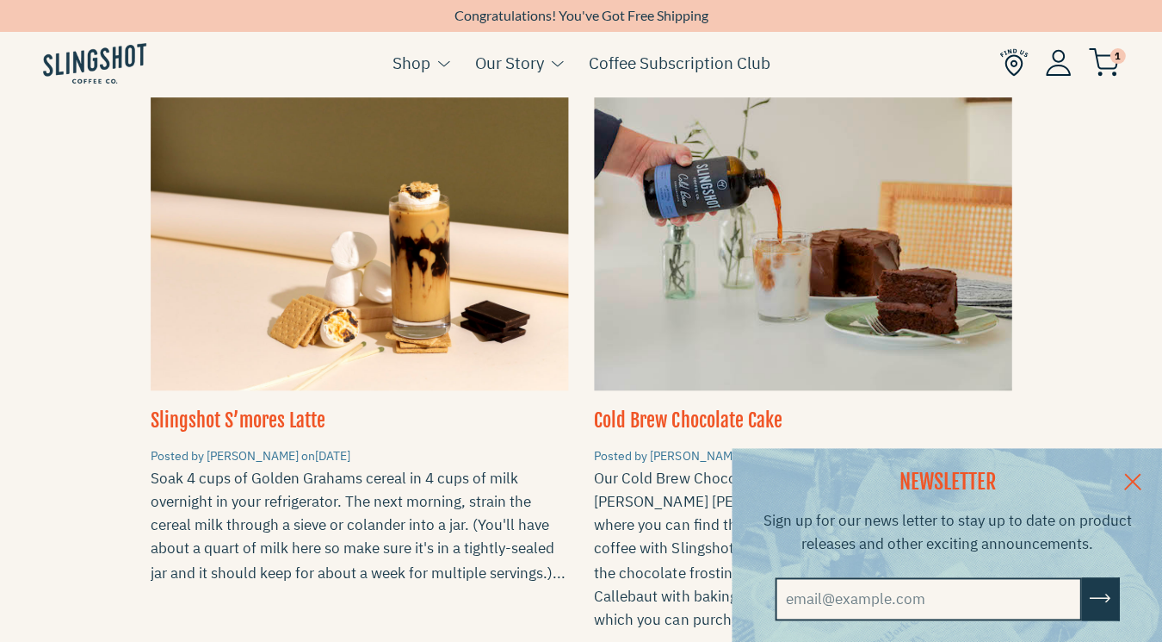
click at [1130, 480] on link at bounding box center [1132, 481] width 60 height 66
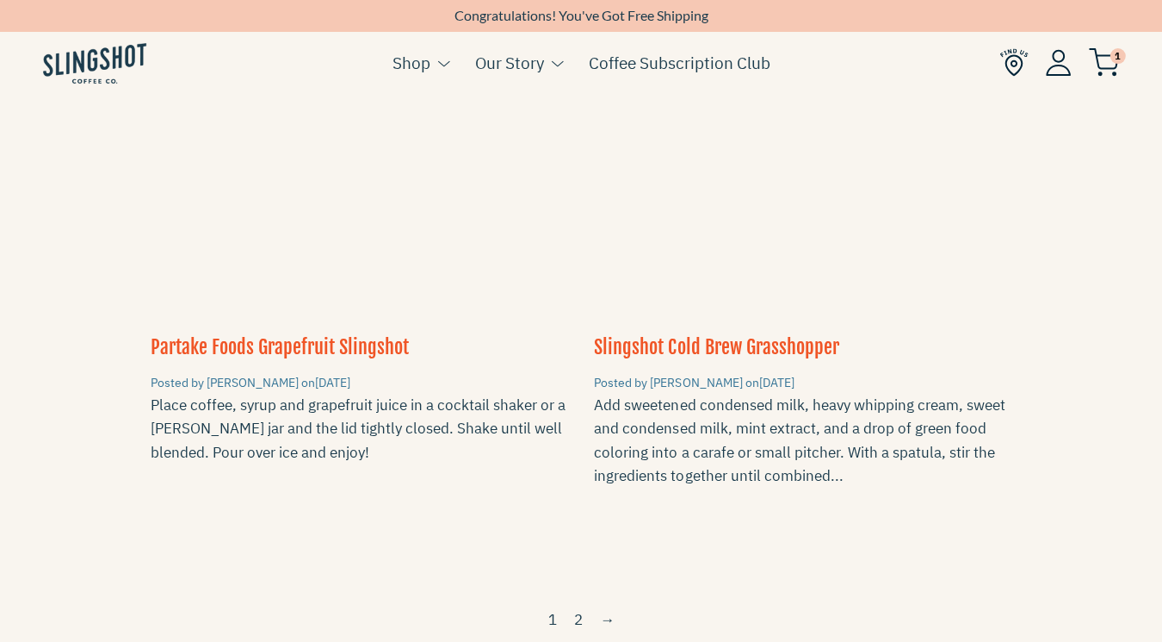
scroll to position [2241, 0]
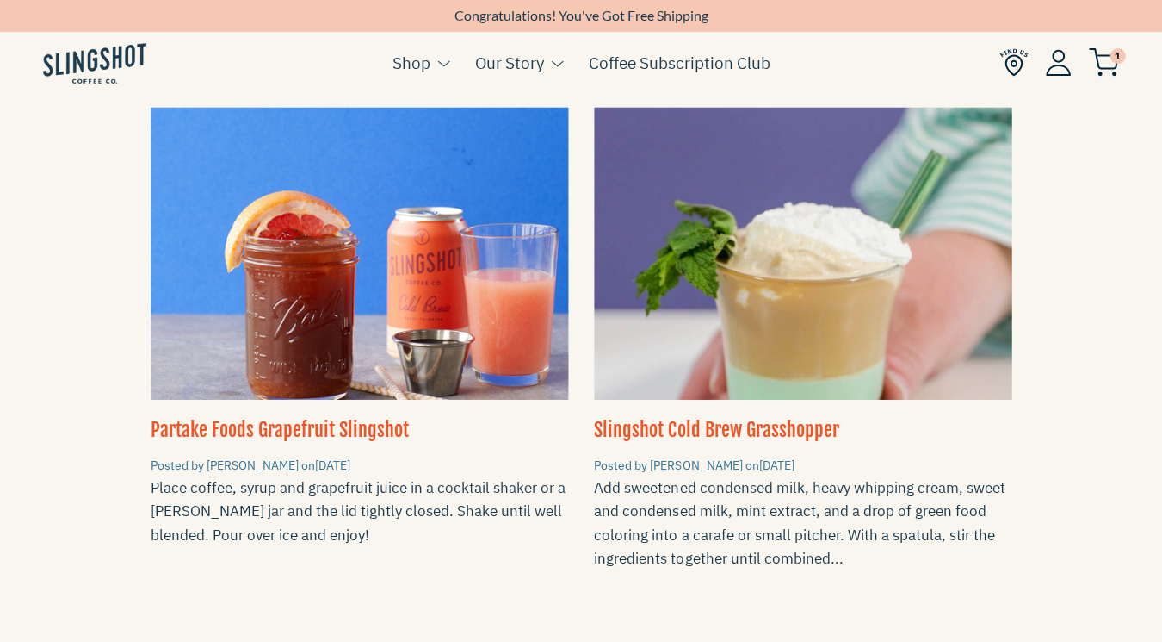
click at [314, 291] on div at bounding box center [360, 254] width 418 height 293
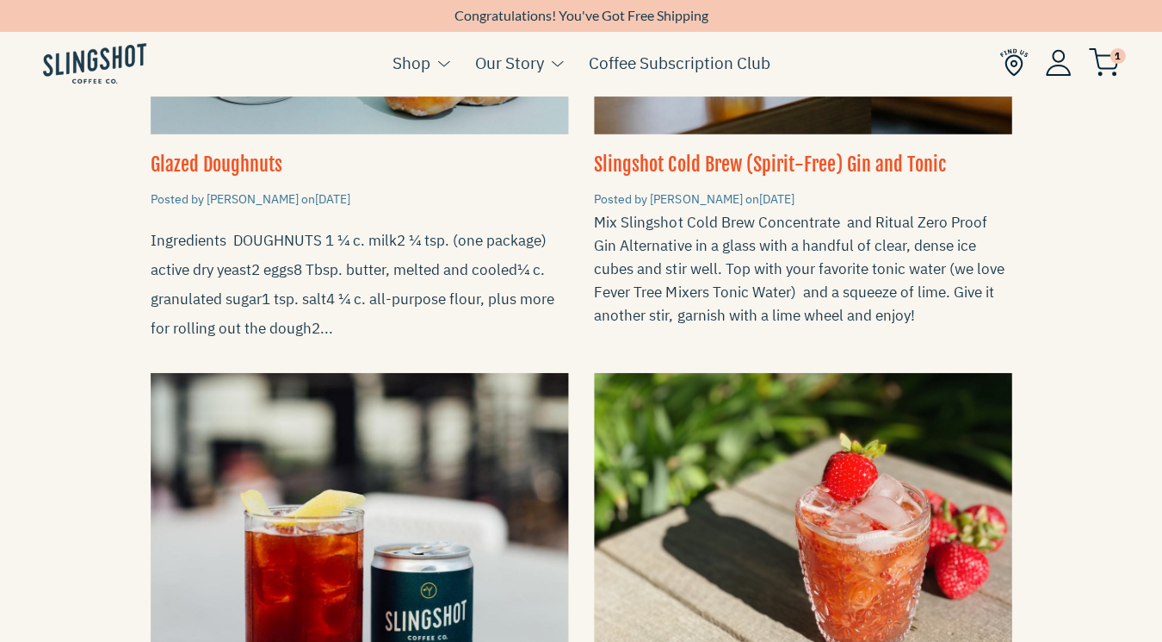
scroll to position [239, 0]
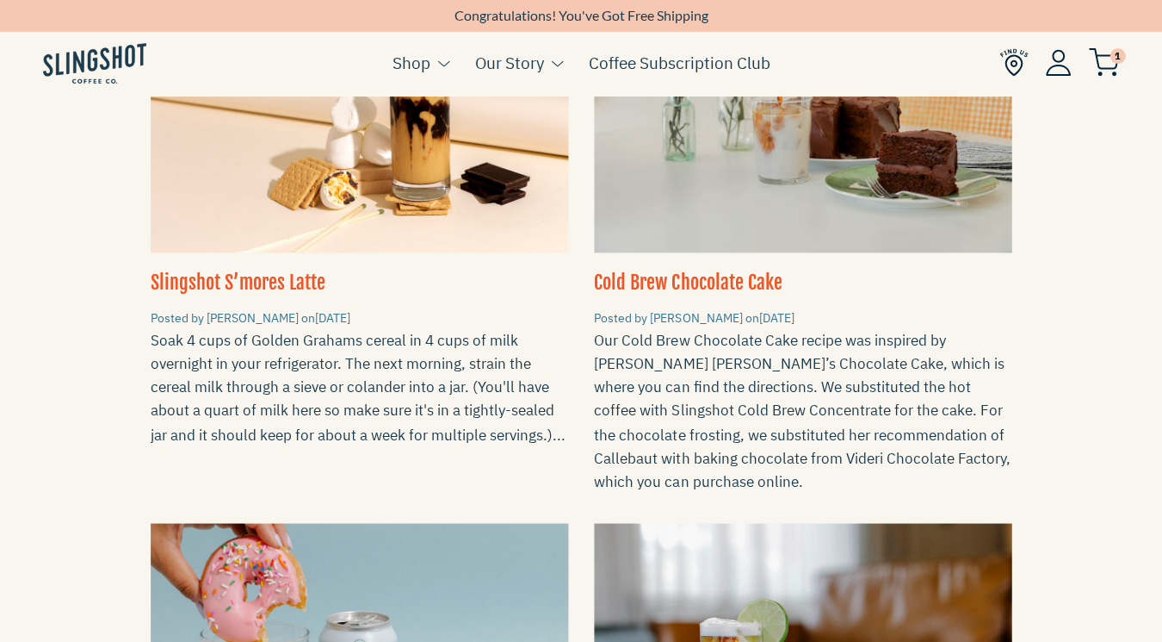
click at [1110, 53] on span "1" at bounding box center [1117, 55] width 15 height 15
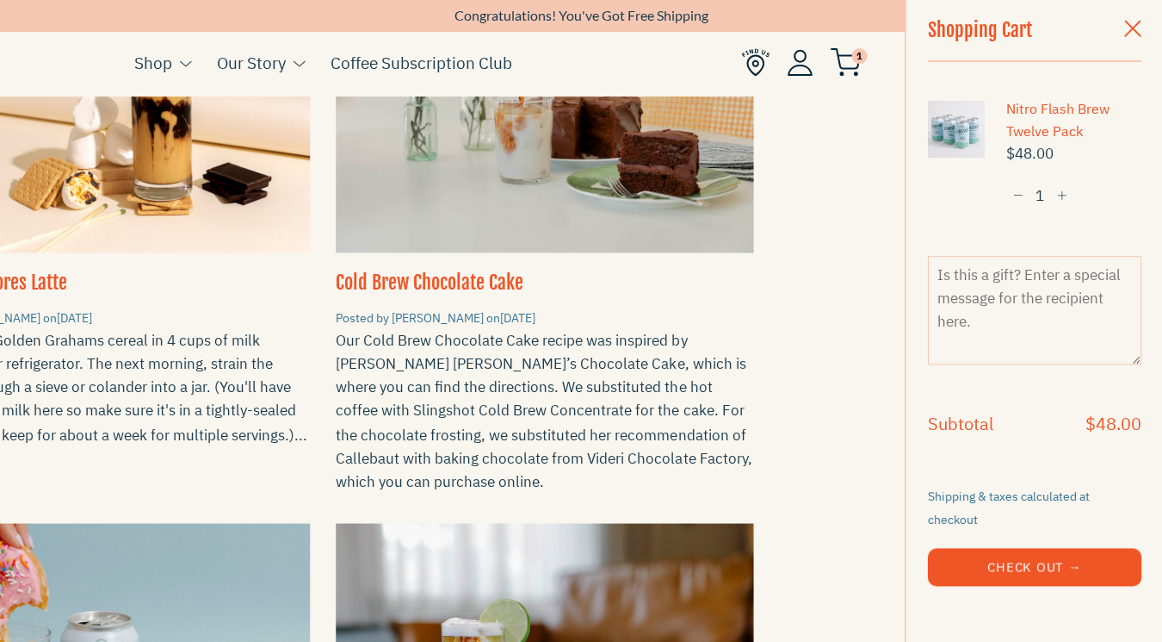
click at [1129, 24] on span "button" at bounding box center [1132, 30] width 17 height 19
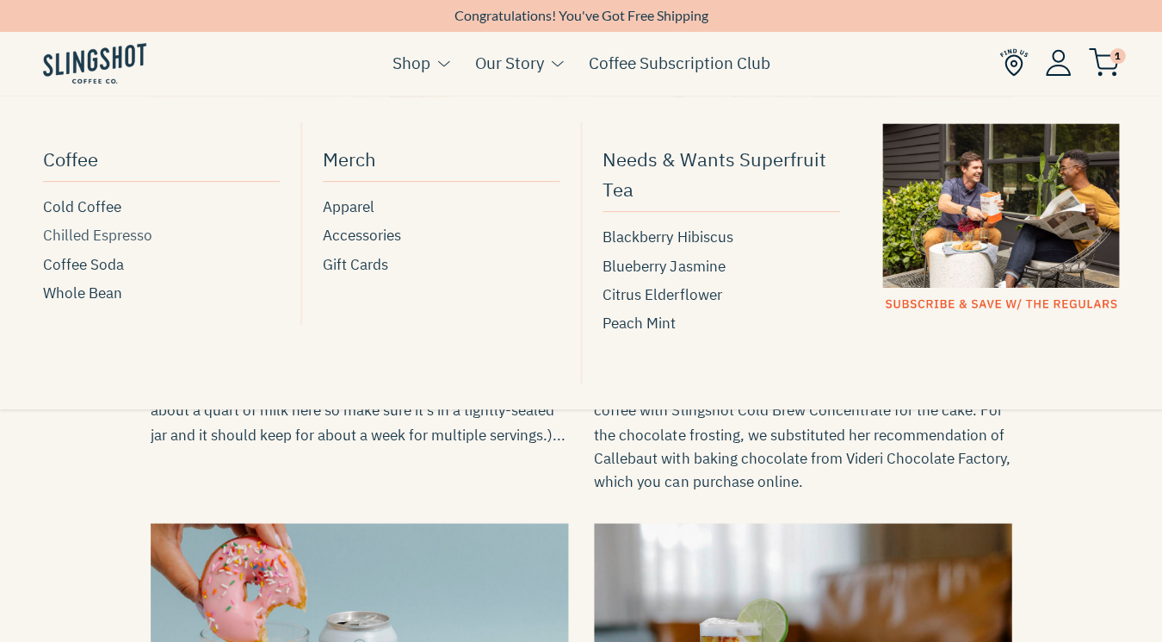
click at [91, 238] on span "Chilled Espresso" at bounding box center [97, 235] width 109 height 23
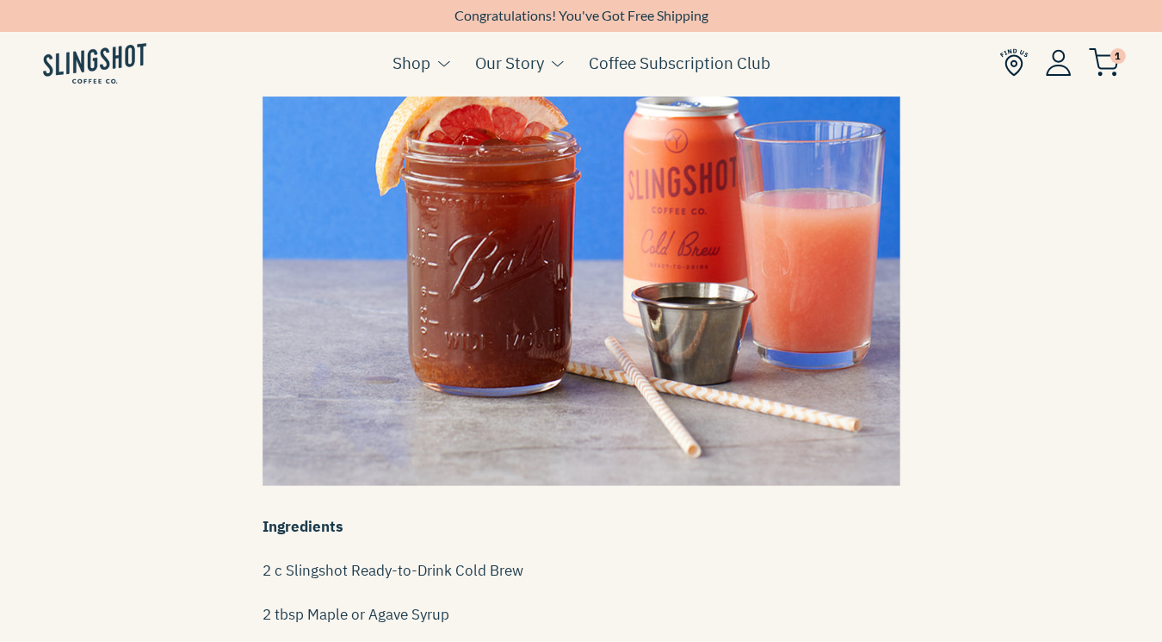
scroll to position [361, 0]
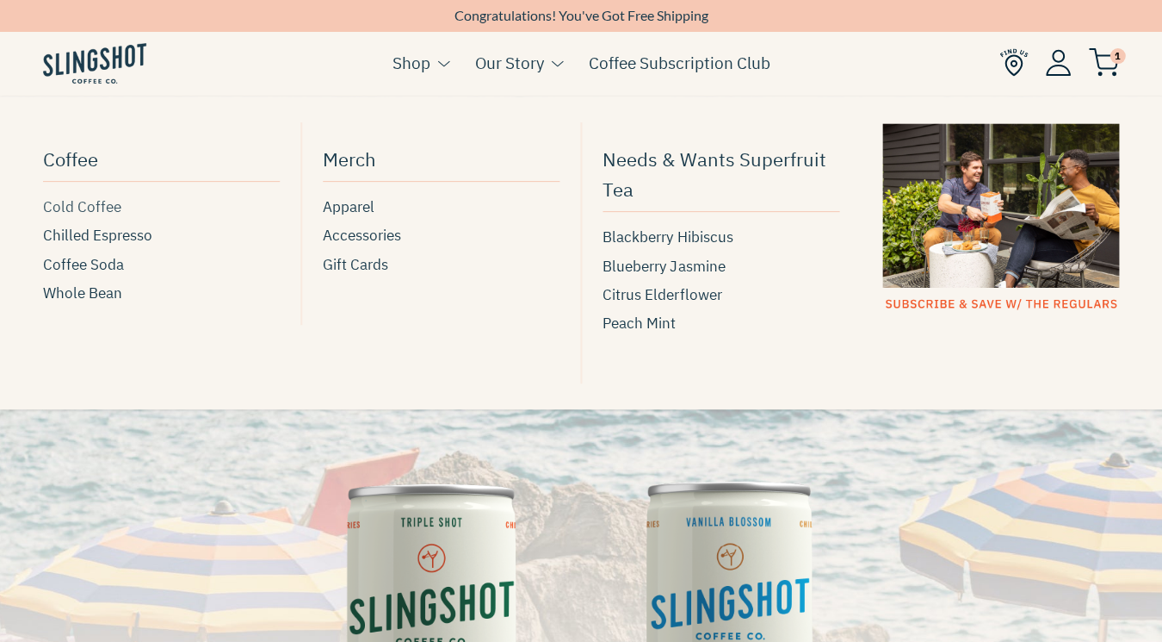
click at [96, 207] on span "Cold Coffee" at bounding box center [82, 206] width 78 height 23
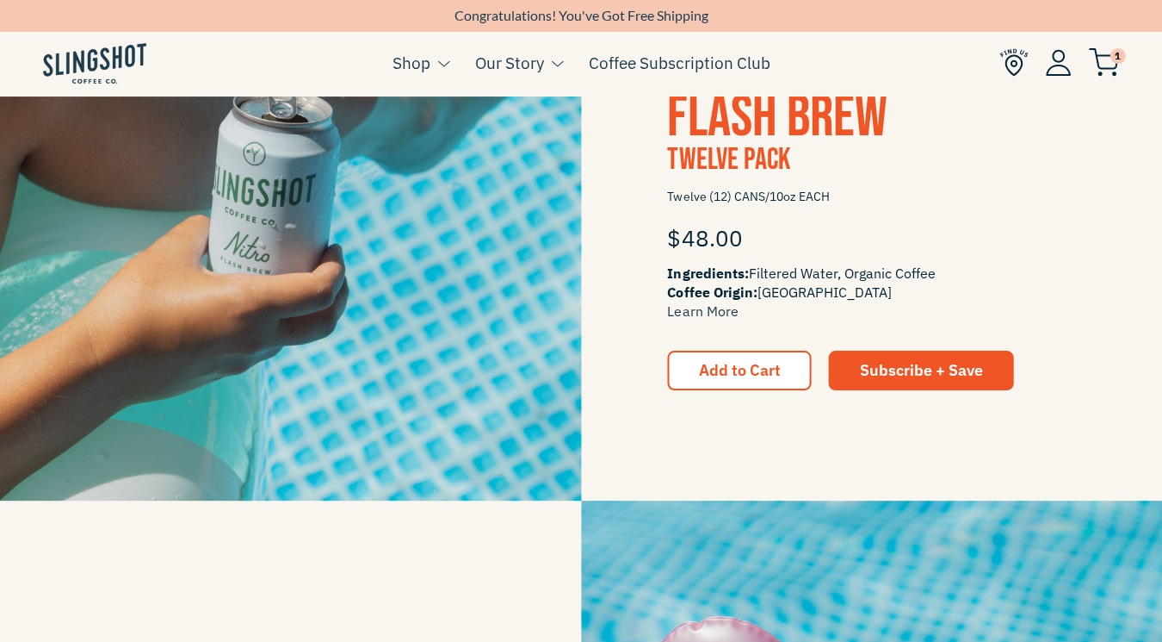
scroll to position [997, 0]
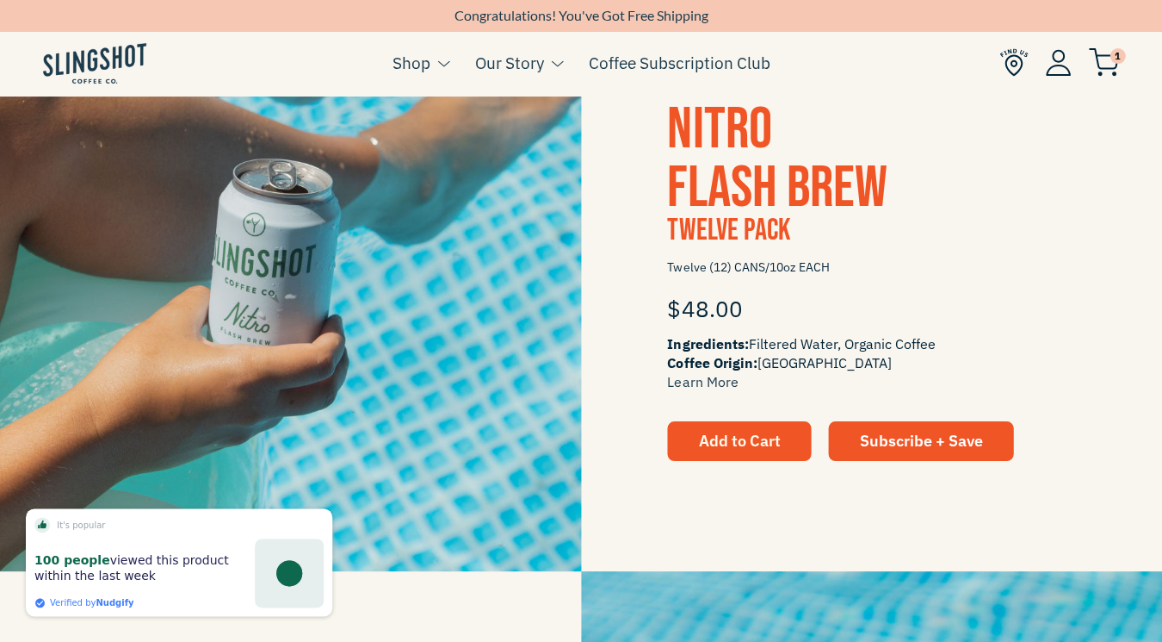
click at [750, 449] on button "Add to Cart" at bounding box center [739, 441] width 144 height 40
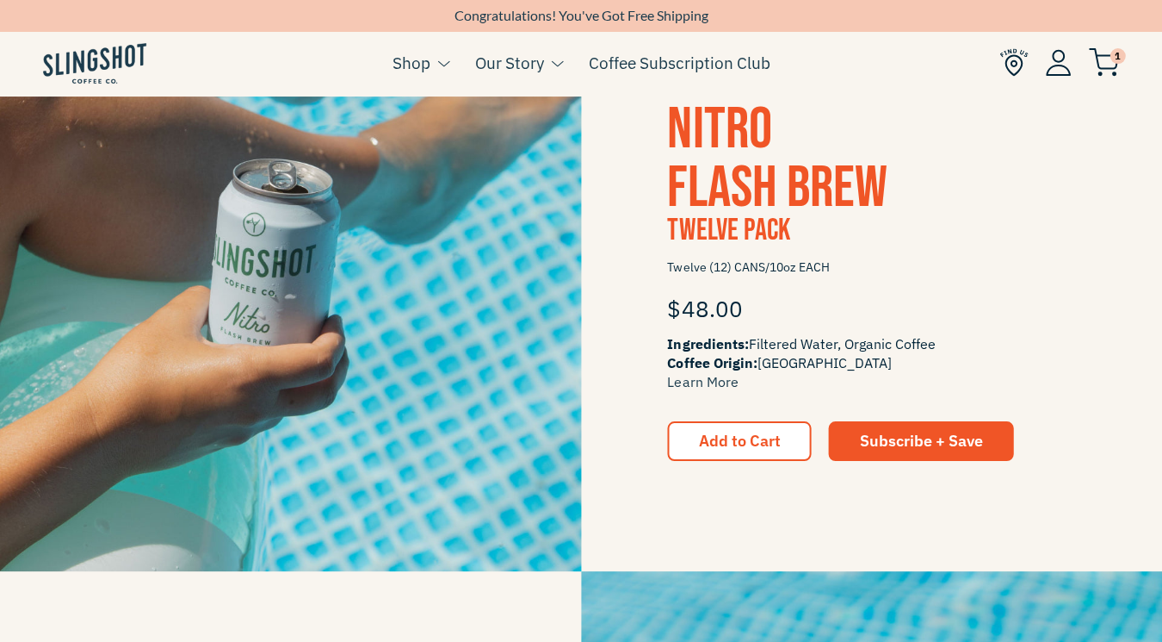
click at [1101, 54] on img at bounding box center [1103, 62] width 31 height 28
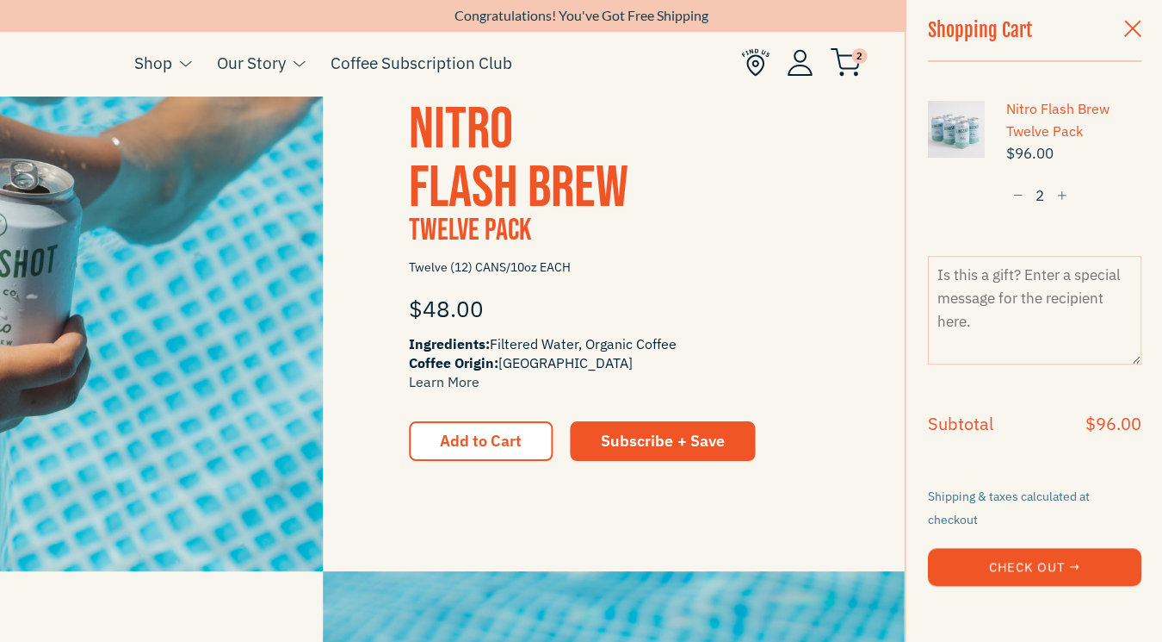
click at [1018, 194] on span "button" at bounding box center [1018, 196] width 10 height 12
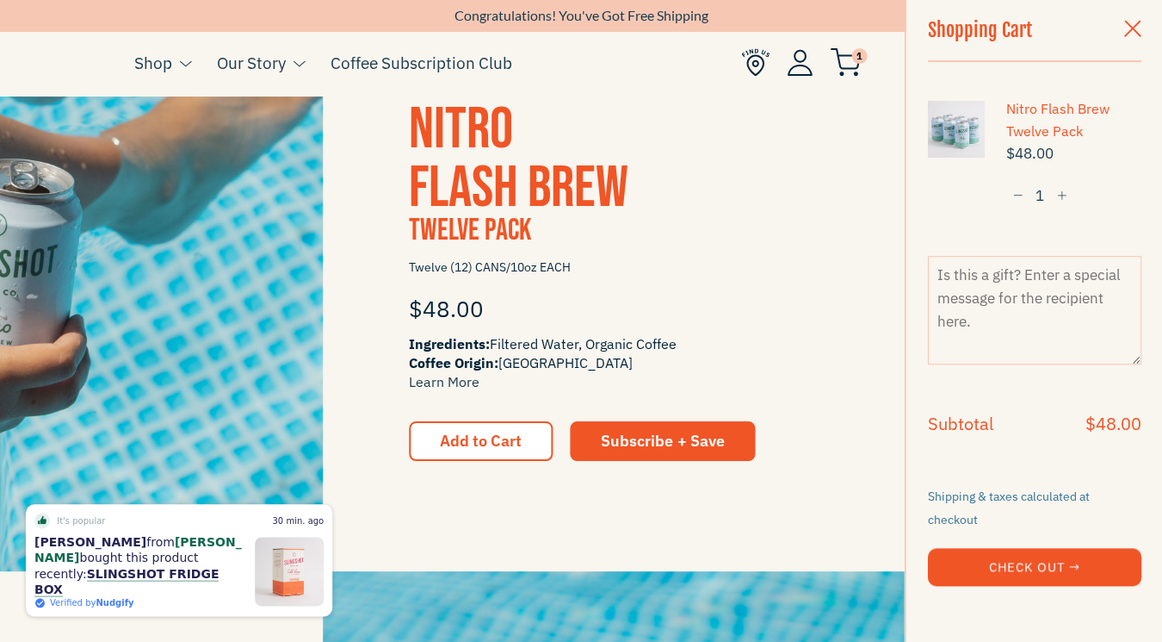
scroll to position [0, 0]
click at [1137, 21] on span "button" at bounding box center [1132, 30] width 17 height 19
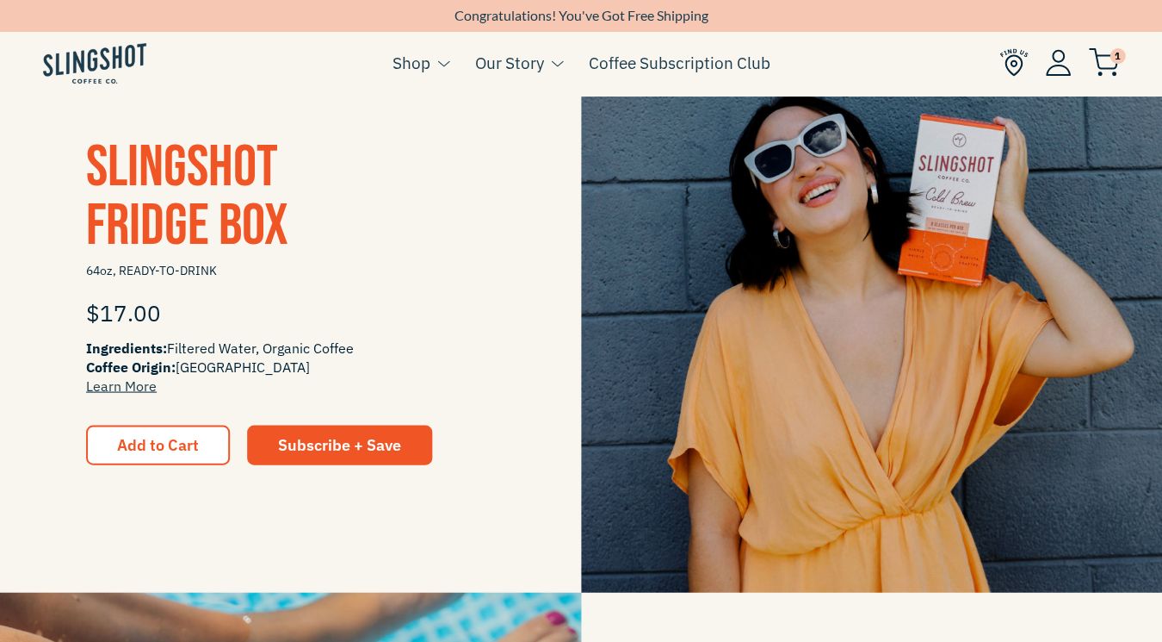
scroll to position [395, 0]
click at [190, 447] on span "Add to Cart" at bounding box center [158, 444] width 82 height 20
click at [956, 177] on img at bounding box center [871, 300] width 581 height 581
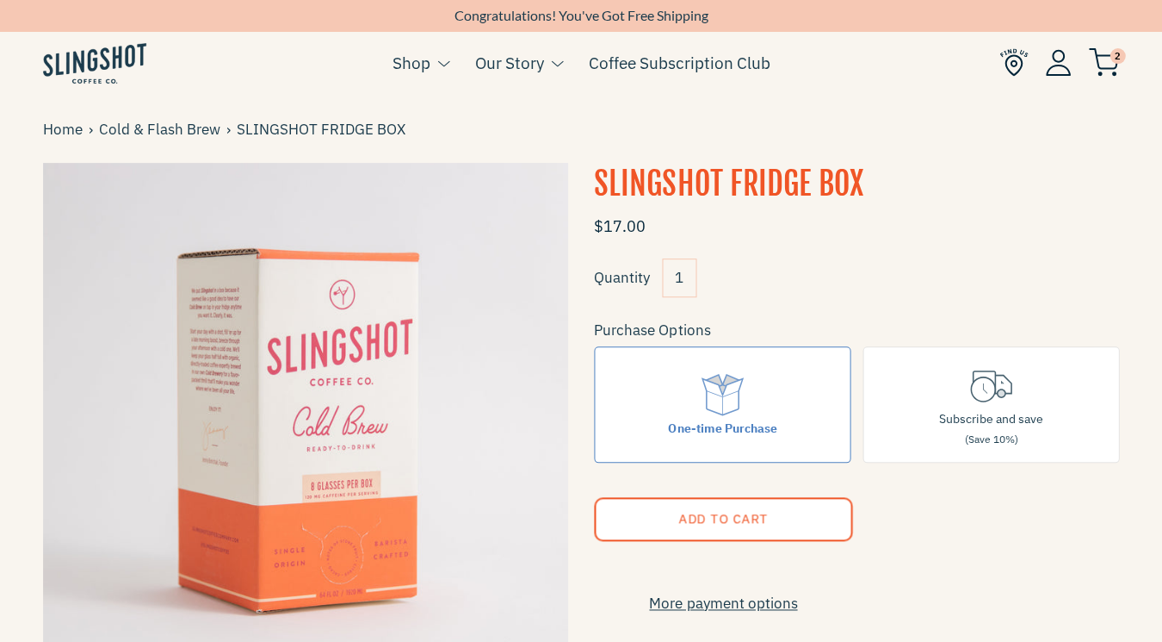
click at [1115, 75] on img at bounding box center [1103, 62] width 31 height 28
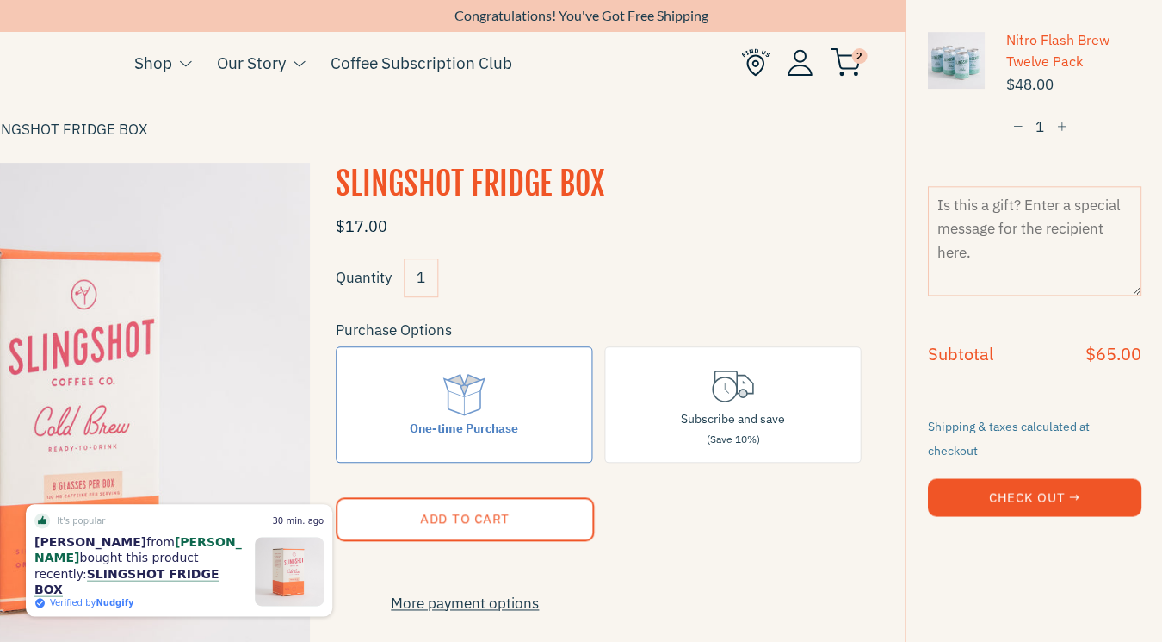
scroll to position [272, 0]
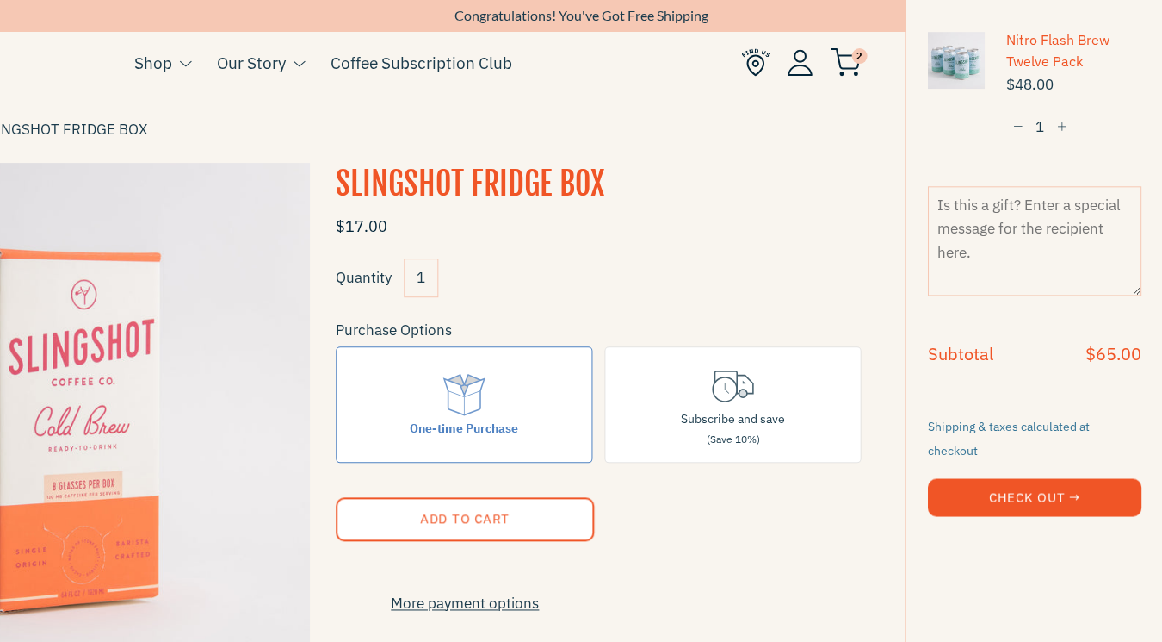
click at [1057, 478] on button "Check Out →" at bounding box center [1034, 497] width 214 height 38
